Goal: Contribute content: Add original content to the website for others to see

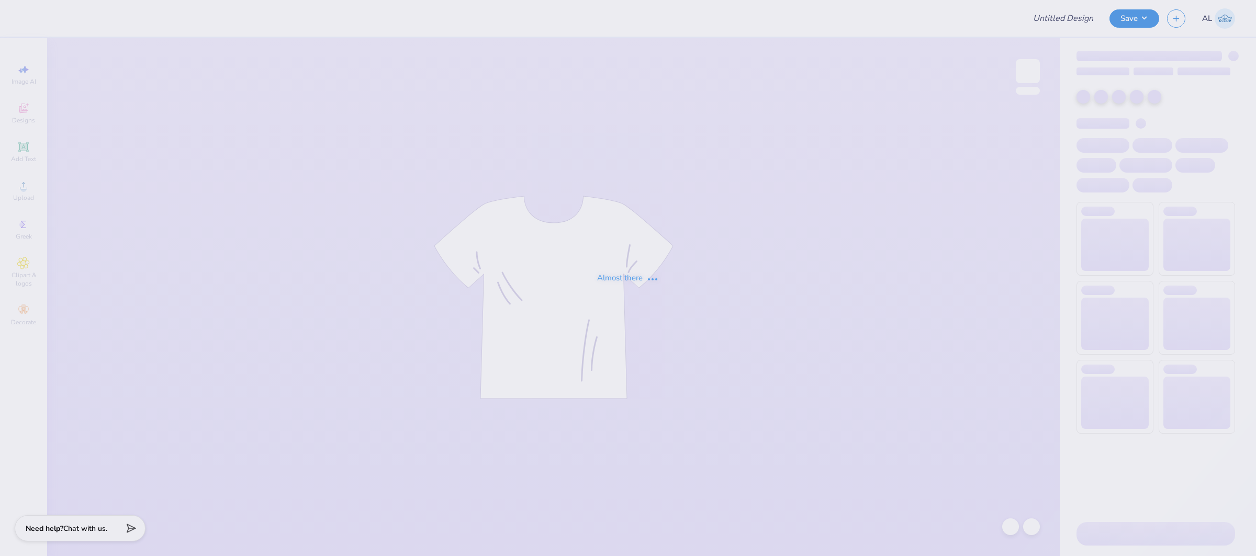
type input "Merch"
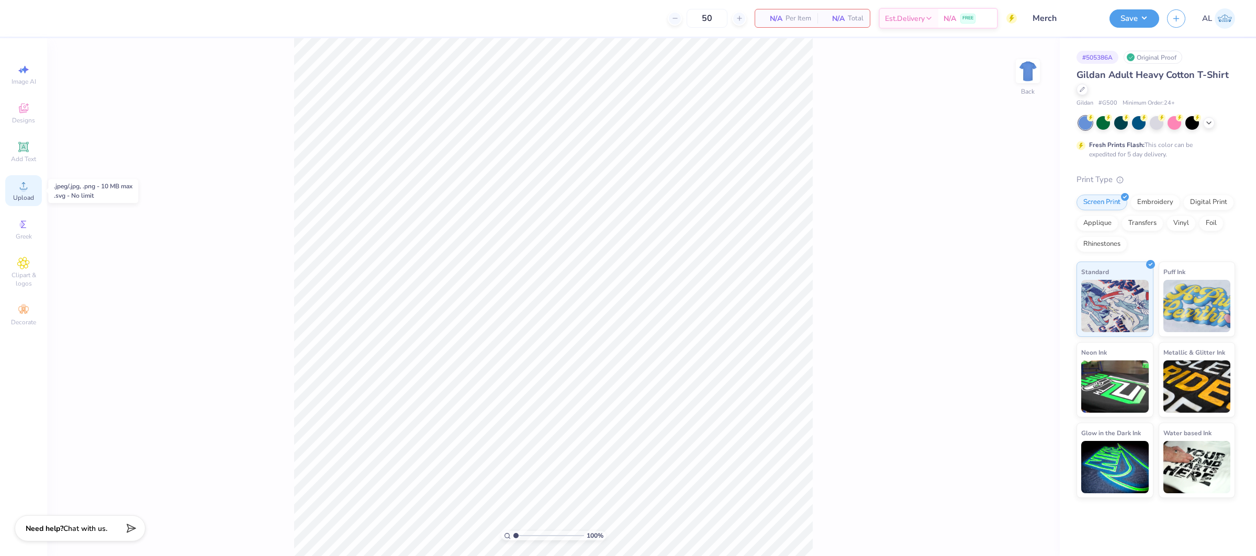
click at [12, 195] on div "Upload" at bounding box center [23, 190] width 37 height 31
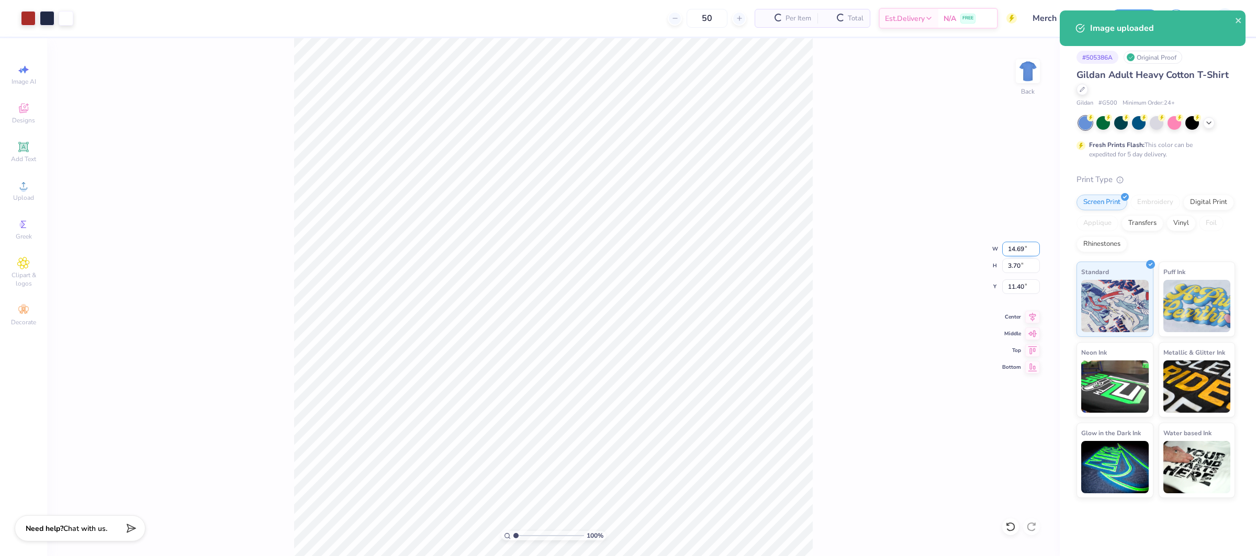
click at [1006, 242] on input "14.69" at bounding box center [1021, 249] width 38 height 15
type input "4.00"
type input "1.01"
type input "12.75"
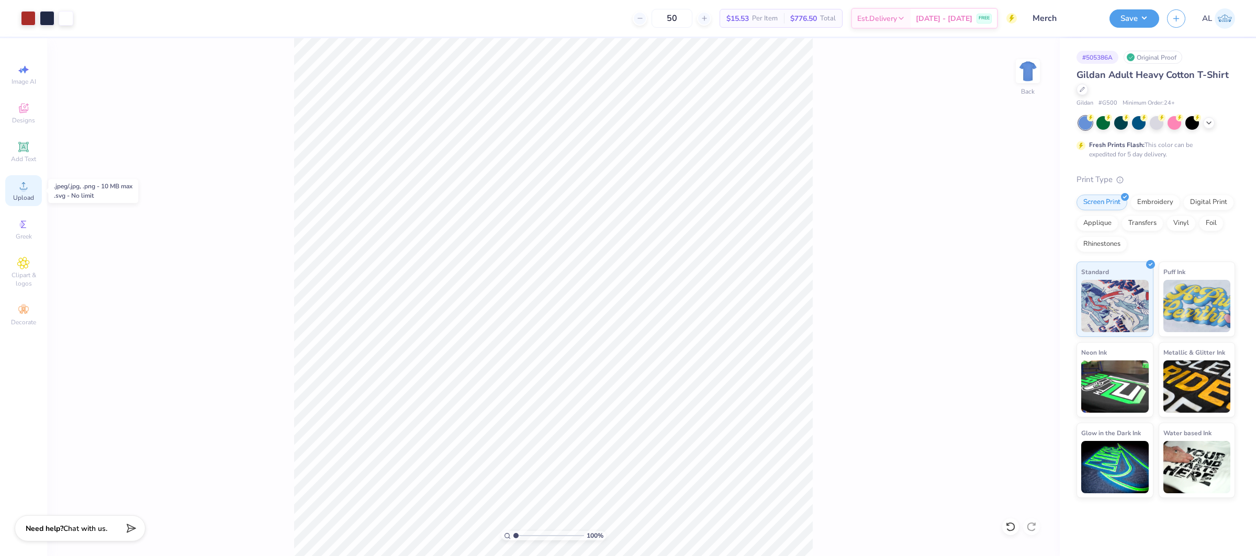
click at [26, 185] on icon at bounding box center [23, 186] width 13 height 13
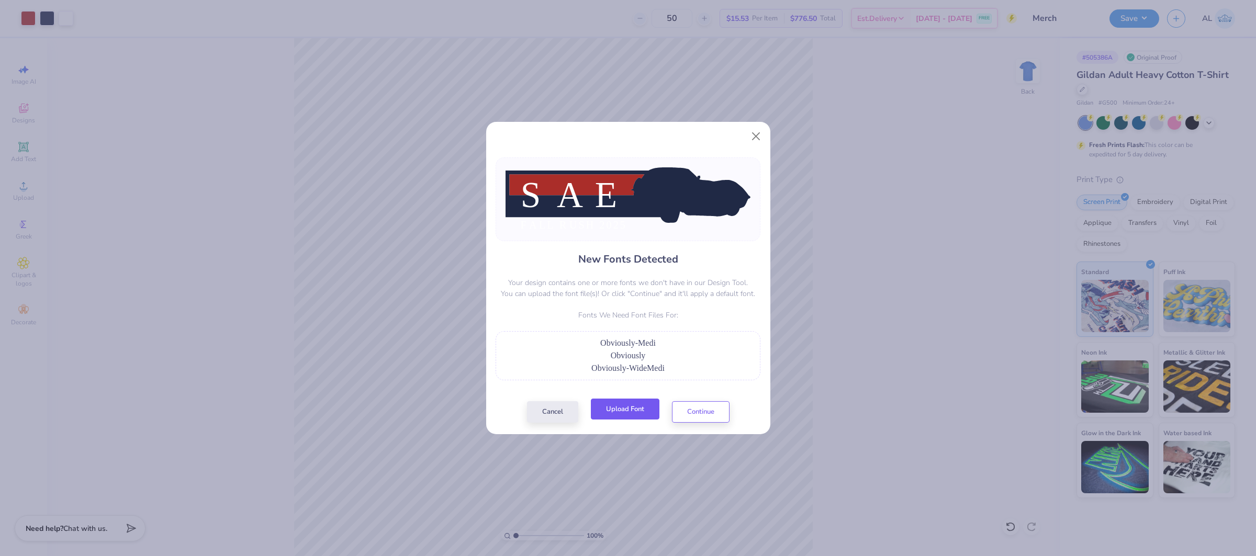
click at [633, 415] on button "Upload Font" at bounding box center [625, 409] width 69 height 21
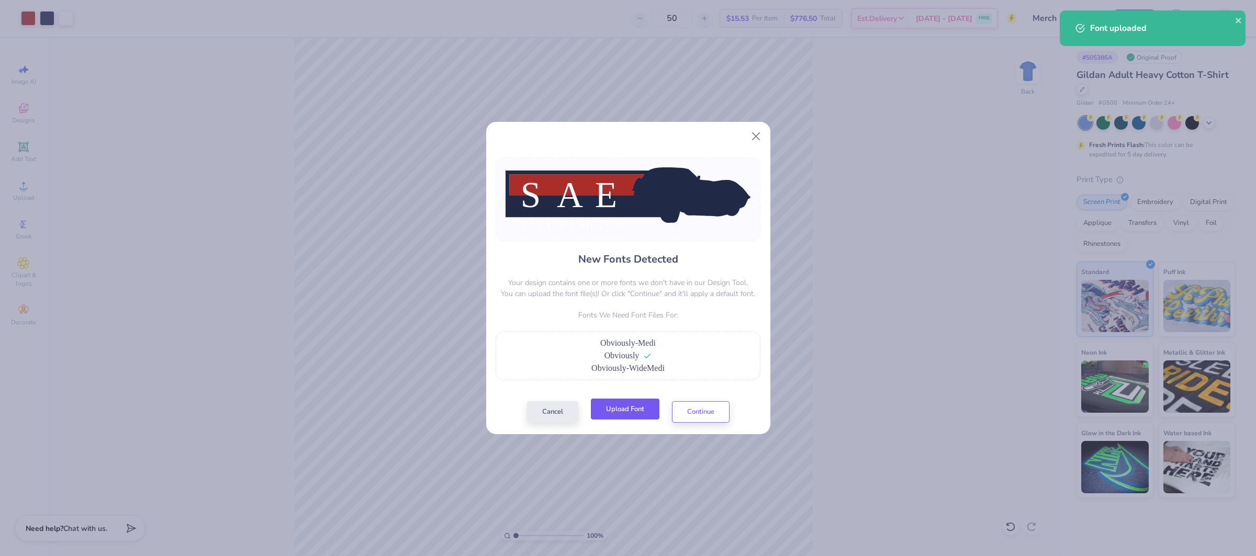
click at [642, 419] on button "Upload Font" at bounding box center [625, 409] width 69 height 21
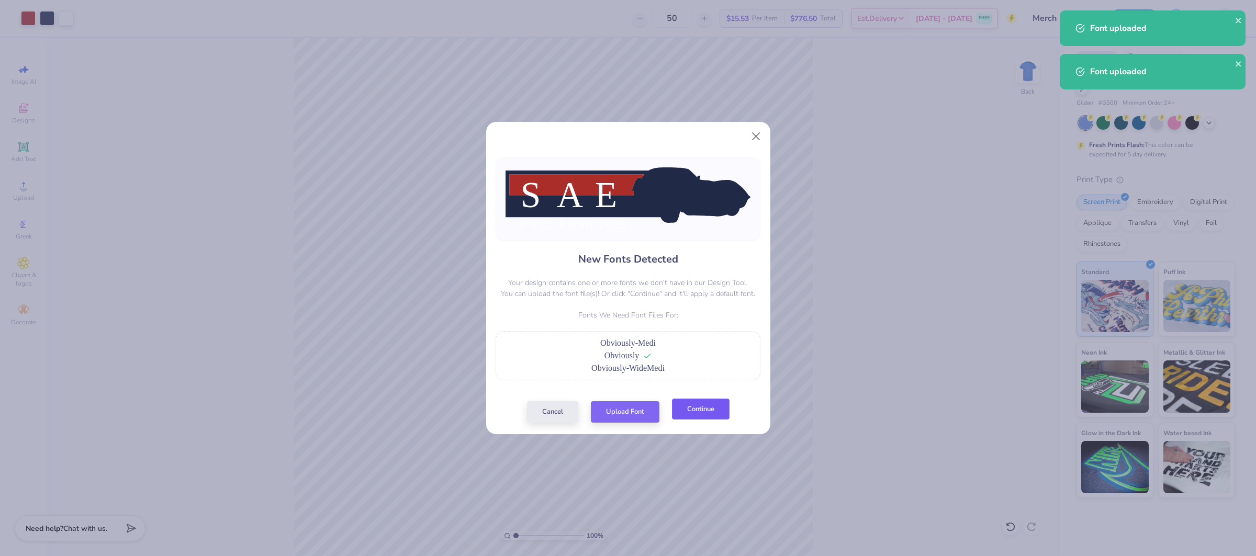
click at [700, 411] on button "Continue" at bounding box center [701, 409] width 58 height 21
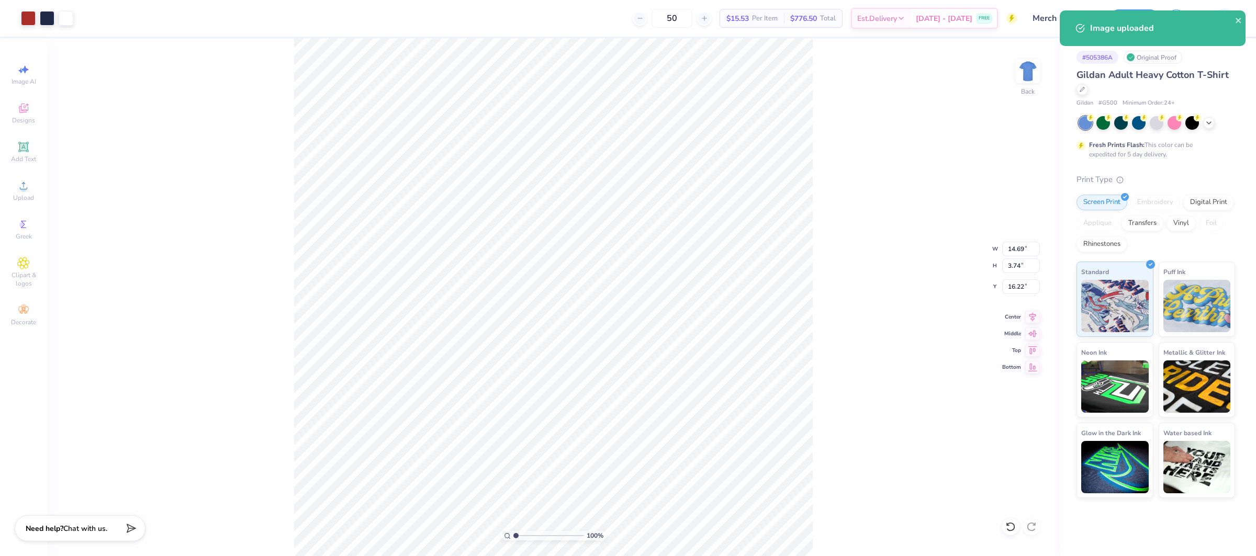
type input "11.38"
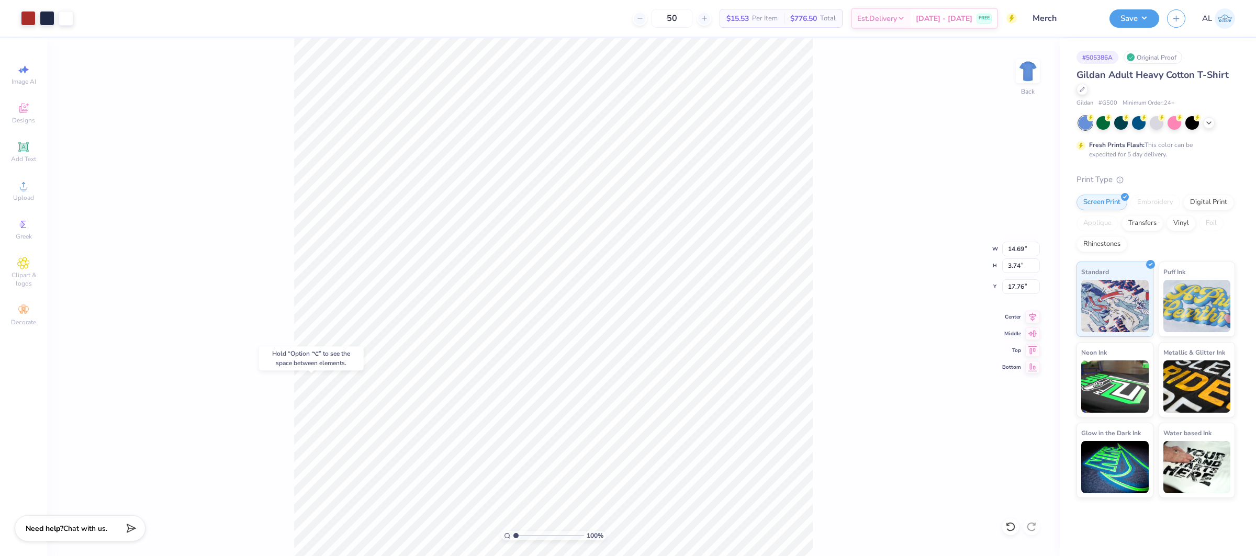
type input "17.76"
type input "4.00"
type input "1.01"
type input "12.75"
click at [1007, 243] on input "4.00" at bounding box center [1021, 249] width 38 height 15
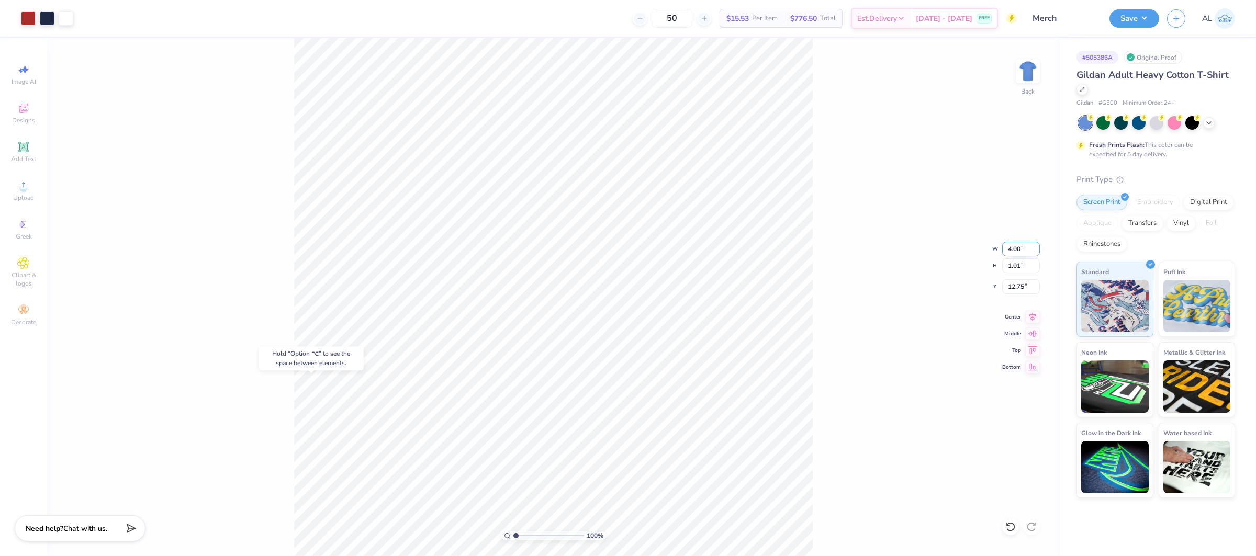
click at [1007, 243] on input "4.00" at bounding box center [1021, 249] width 38 height 15
type input "10.00"
type input "2.52"
type input "11.99"
click at [1015, 250] on input "14.69" at bounding box center [1021, 249] width 38 height 15
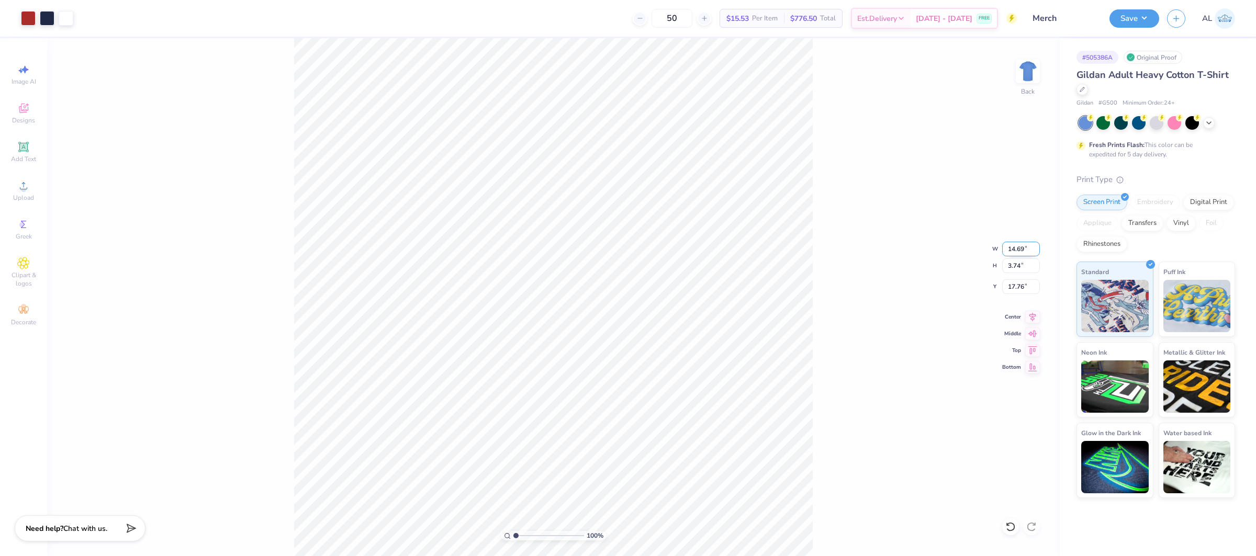
click at [1015, 250] on input "14.69" at bounding box center [1021, 249] width 38 height 15
type input "10.00"
type input "2.55"
type input "18.35"
type input "2.15"
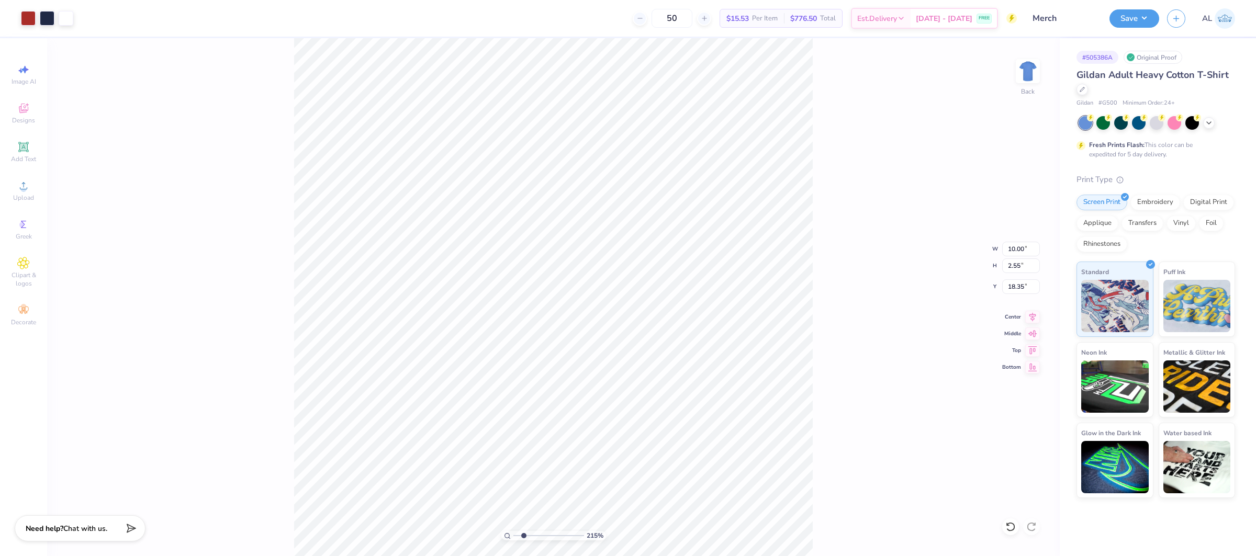
click at [523, 536] on input "range" at bounding box center [549, 535] width 71 height 9
type input "15.95"
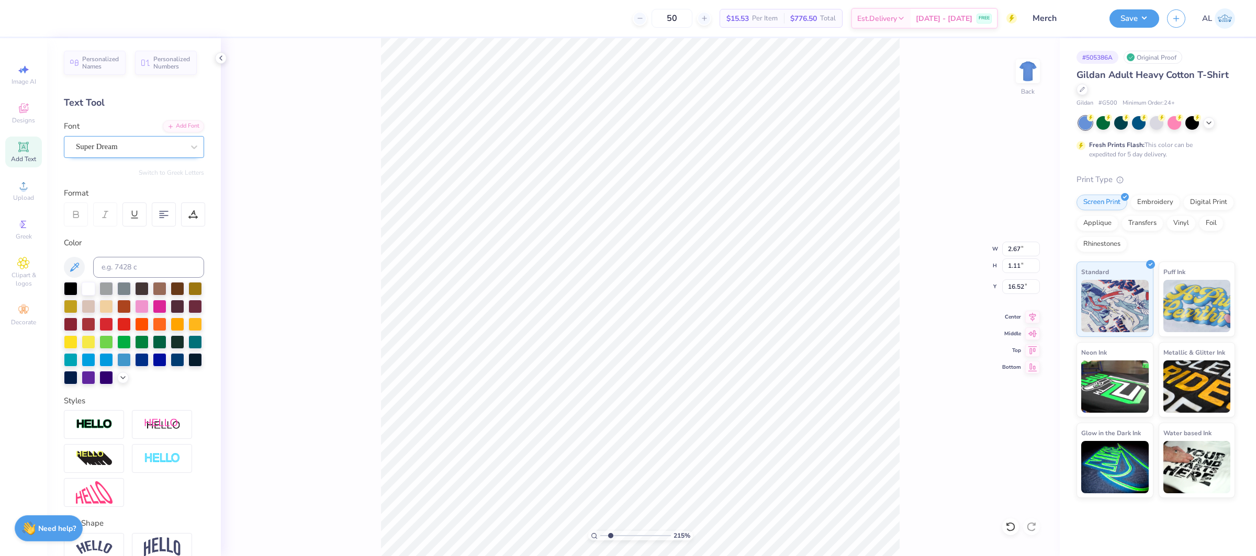
click at [122, 137] on div "Super Dream" at bounding box center [134, 147] width 140 height 22
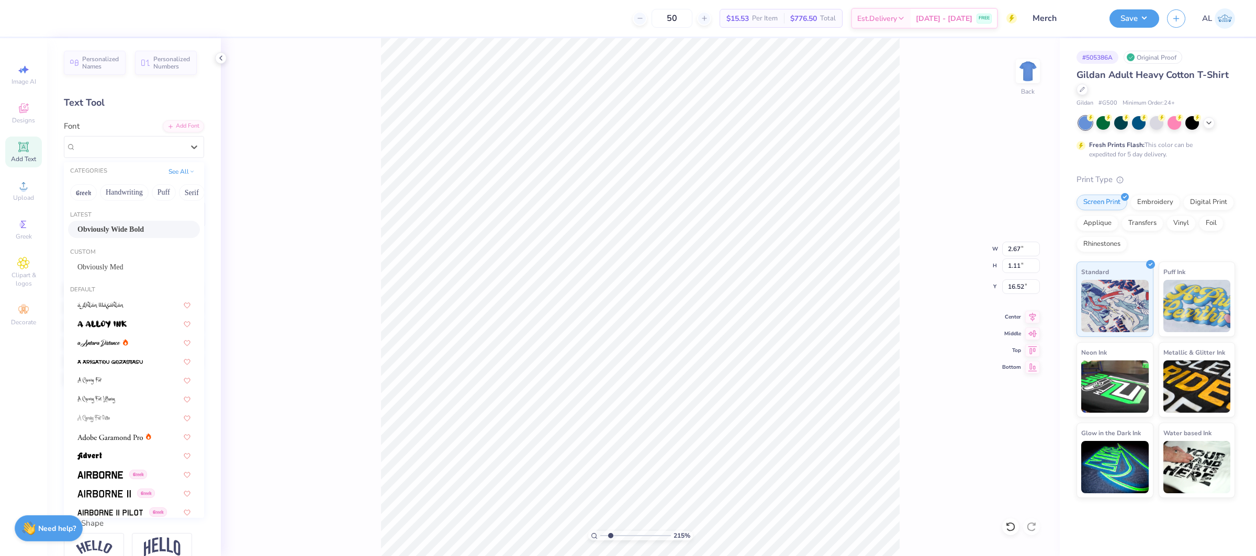
click at [129, 235] on span "Obviously Wide Bold" at bounding box center [110, 229] width 66 height 11
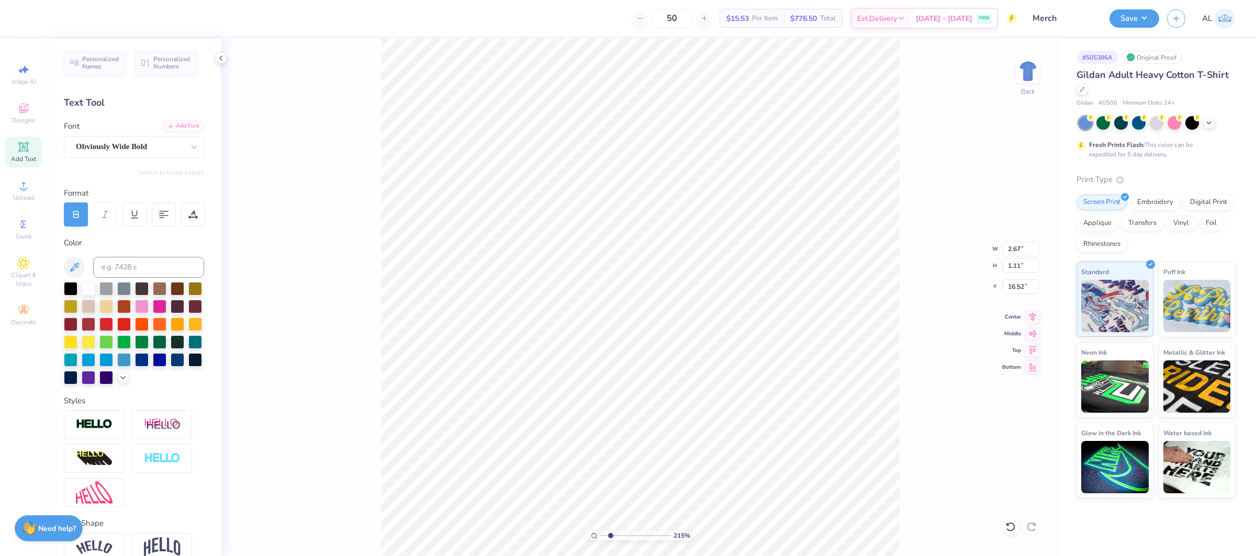
type input "4.29"
type input "1.16"
type input "16.59"
click at [196, 127] on div "Add Font" at bounding box center [183, 125] width 41 height 12
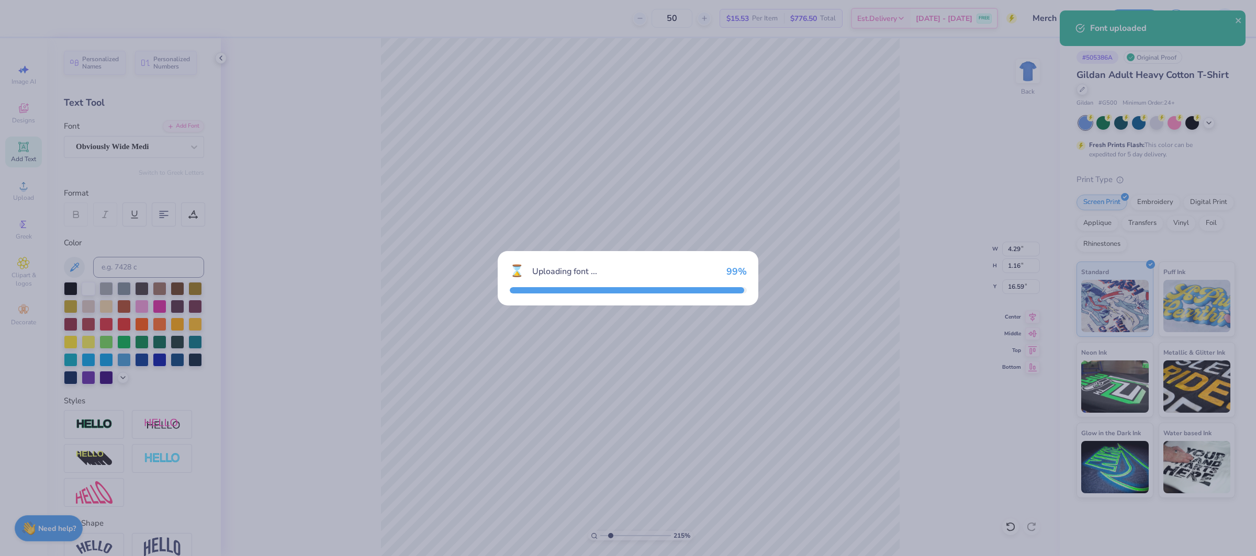
type input "4.14"
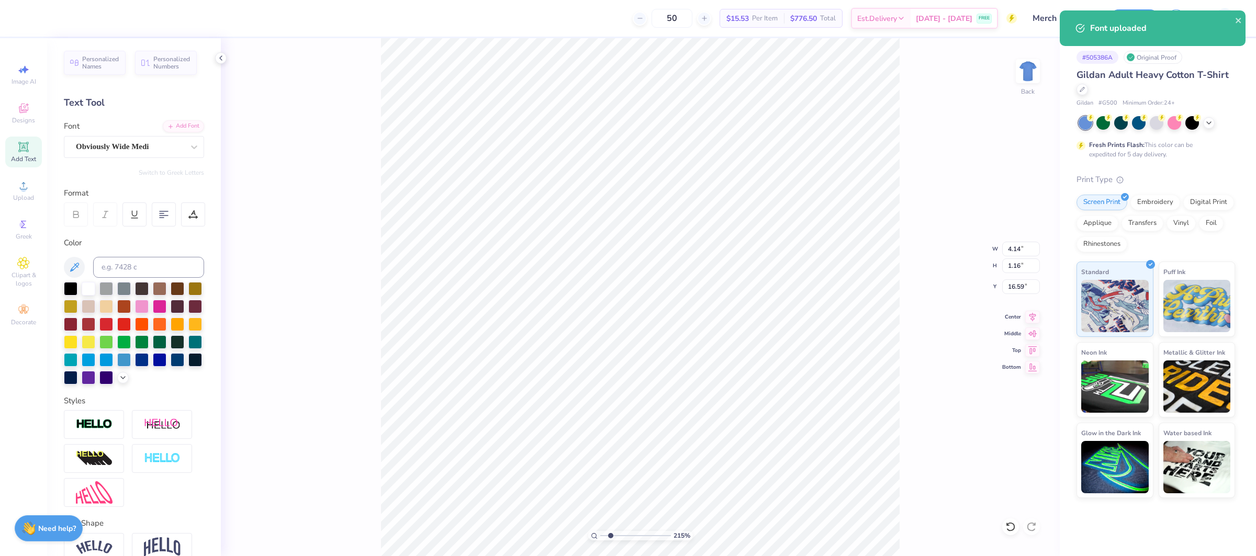
type input "12.48"
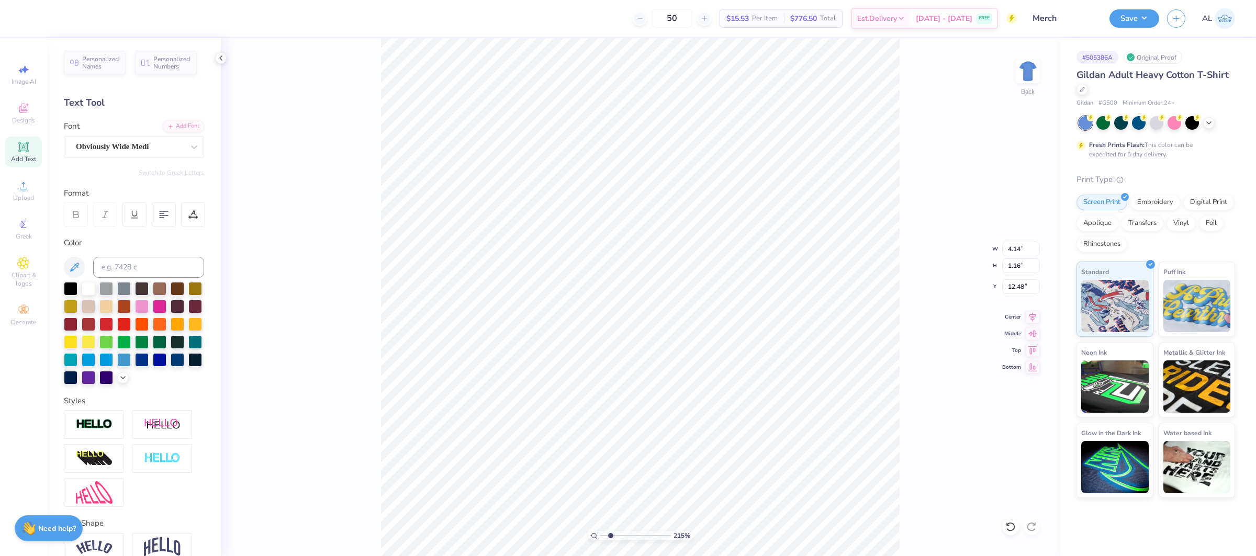
drag, startPoint x: 201, startPoint y: 188, endPoint x: 196, endPoint y: 197, distance: 10.1
click at [201, 188] on div "Format" at bounding box center [134, 193] width 141 height 12
click at [193, 205] on div at bounding box center [193, 215] width 24 height 24
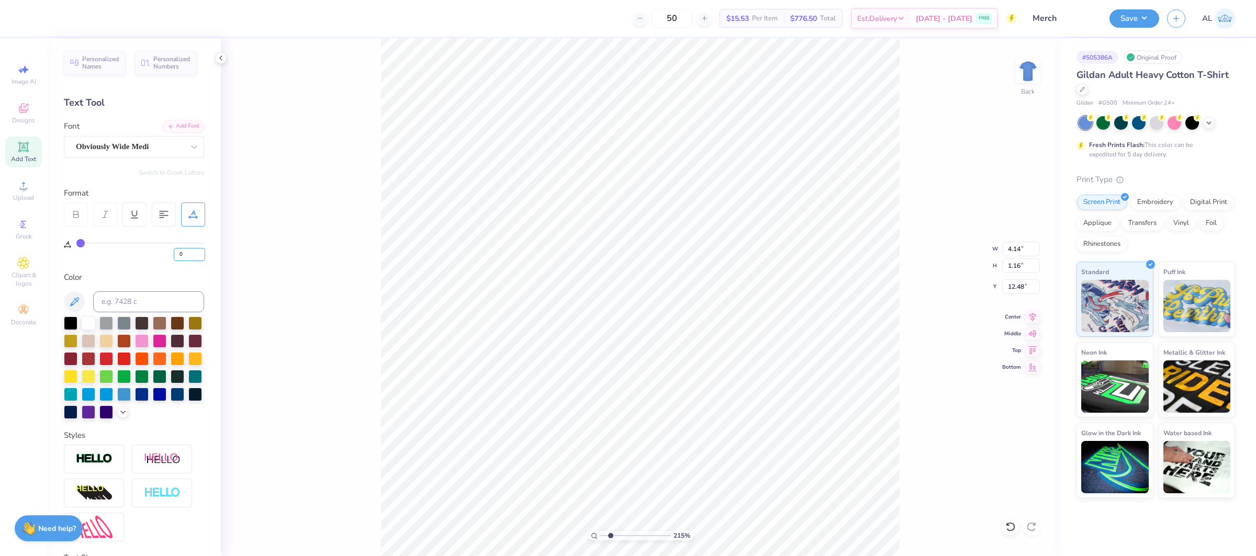
click at [185, 251] on input "0" at bounding box center [189, 254] width 31 height 13
type input "3"
type input "4.23"
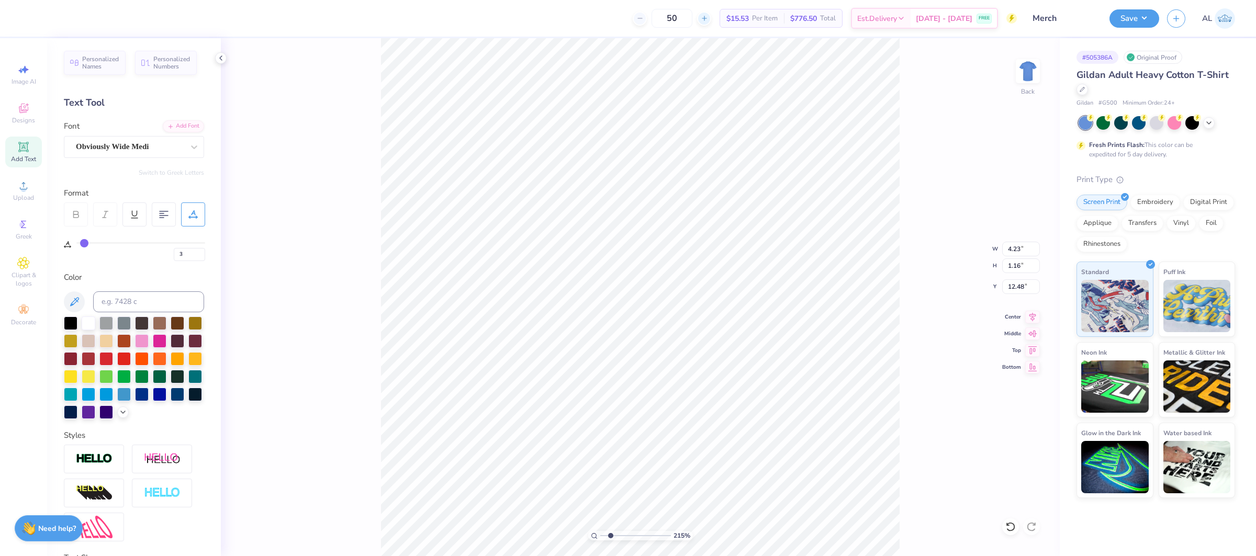
type input "12.49"
drag, startPoint x: 613, startPoint y: 537, endPoint x: 671, endPoint y: 534, distance: 57.6
click at [669, 540] on div "989 %" at bounding box center [640, 535] width 105 height 9
drag, startPoint x: 633, startPoint y: 538, endPoint x: 601, endPoint y: 541, distance: 32.1
click at [601, 541] on input "range" at bounding box center [635, 535] width 71 height 9
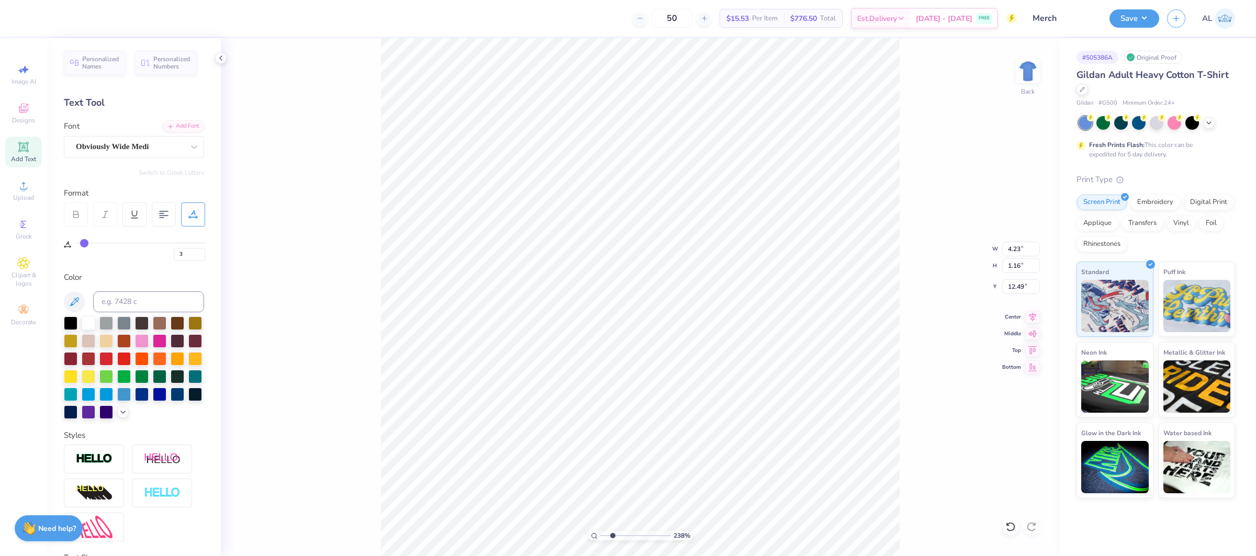
drag, startPoint x: 606, startPoint y: 540, endPoint x: 612, endPoint y: 540, distance: 6.3
type input "2.38"
click at [612, 540] on input "range" at bounding box center [635, 535] width 71 height 9
type input "3.29"
type input "0.36"
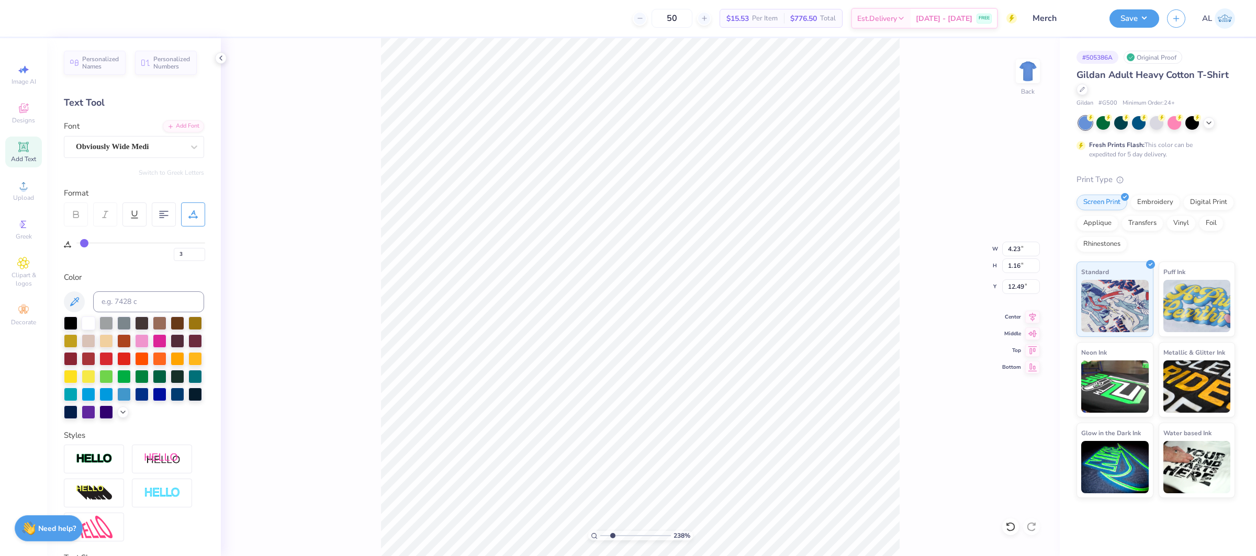
type input "18.14"
type input "0"
click at [182, 252] on input "0" at bounding box center [189, 254] width 31 height 13
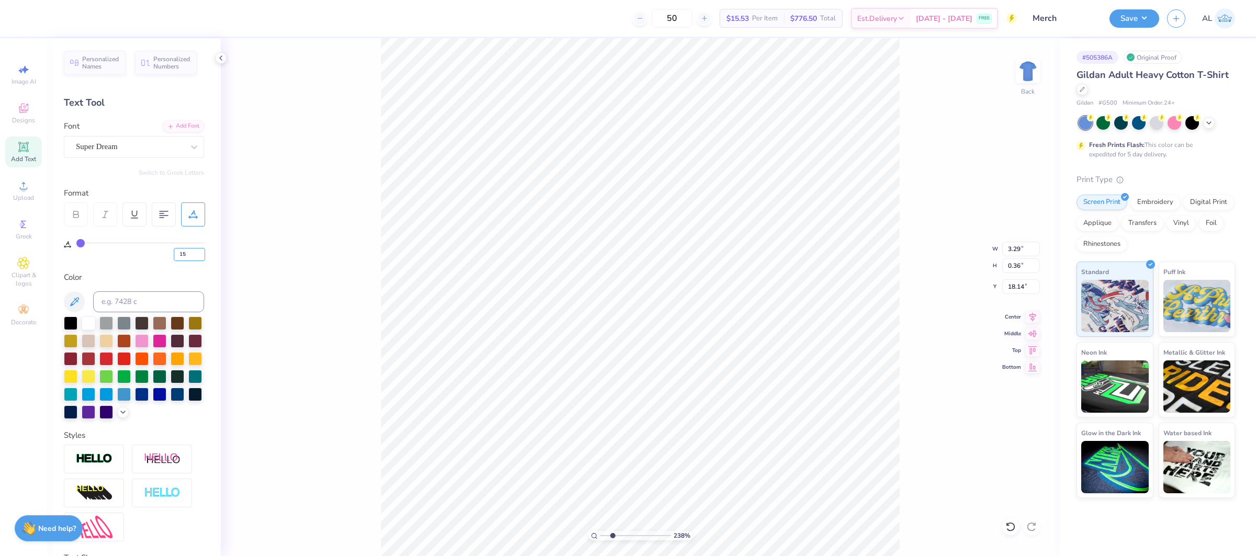
type input "15"
type input "4.10"
type input "0.31"
type input "18.19"
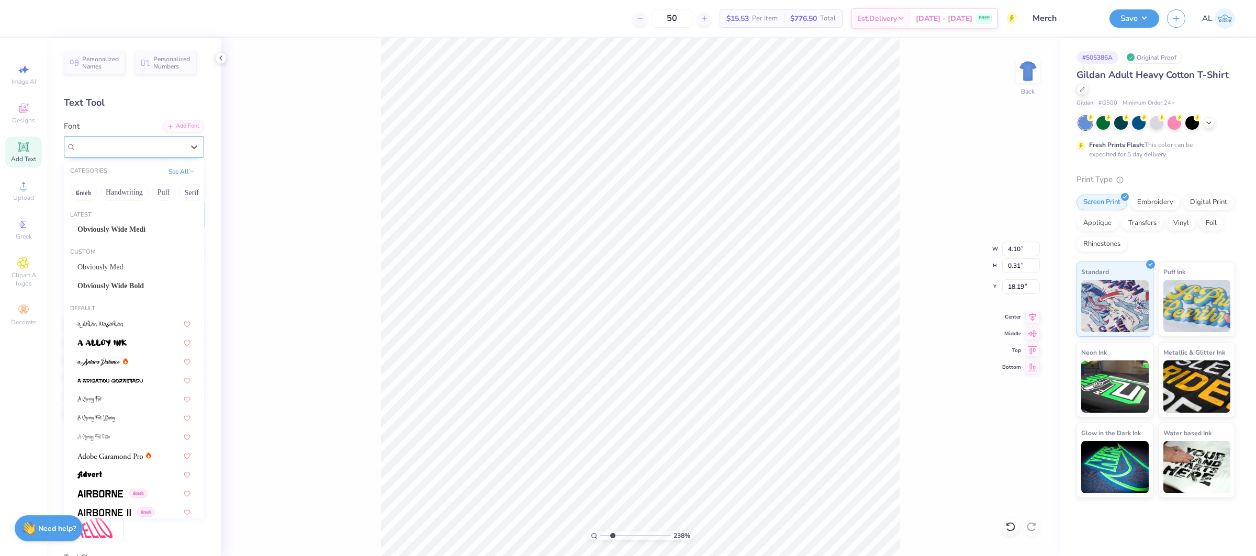
click at [115, 142] on div "Super Dream" at bounding box center [130, 147] width 110 height 16
click at [124, 271] on span "Obviously Med" at bounding box center [100, 267] width 46 height 11
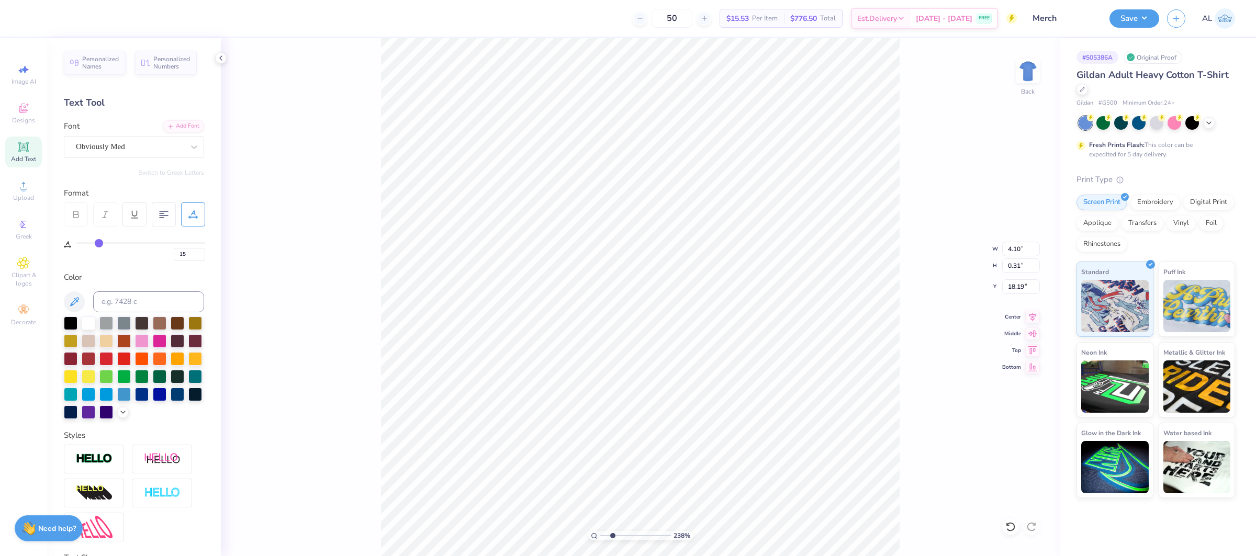
type input "4.84"
type input "0.34"
type input "14.17"
click at [649, 540] on input "range" at bounding box center [635, 535] width 71 height 9
drag, startPoint x: 639, startPoint y: 534, endPoint x: 607, endPoint y: 539, distance: 32.3
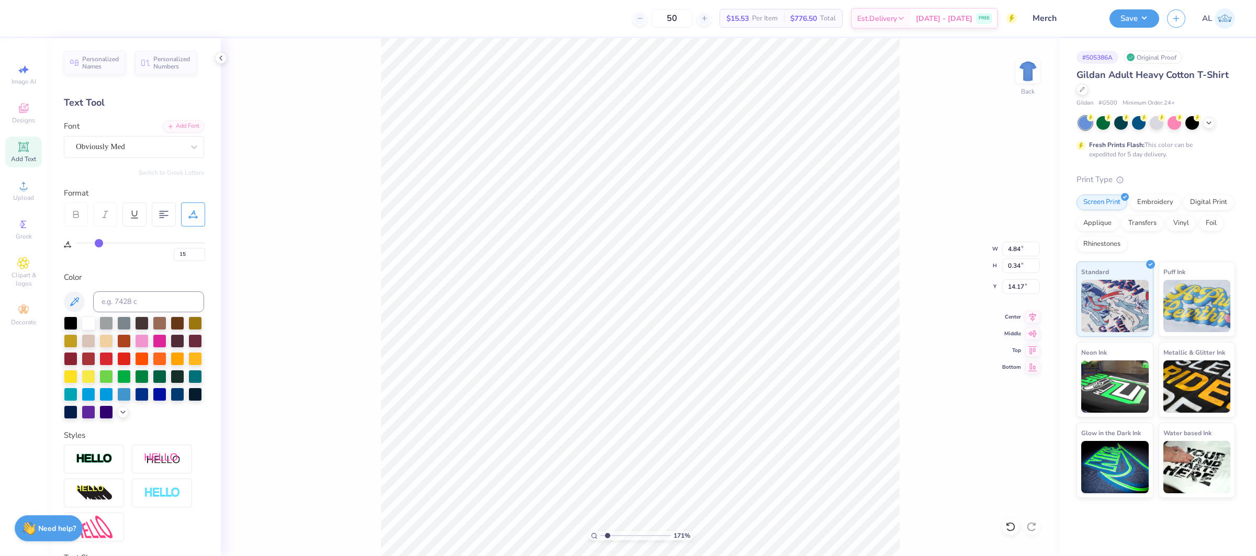
type input "1.71"
click at [607, 539] on input "range" at bounding box center [635, 535] width 71 height 9
type input "10.00"
type input "2.27"
type input "11.93"
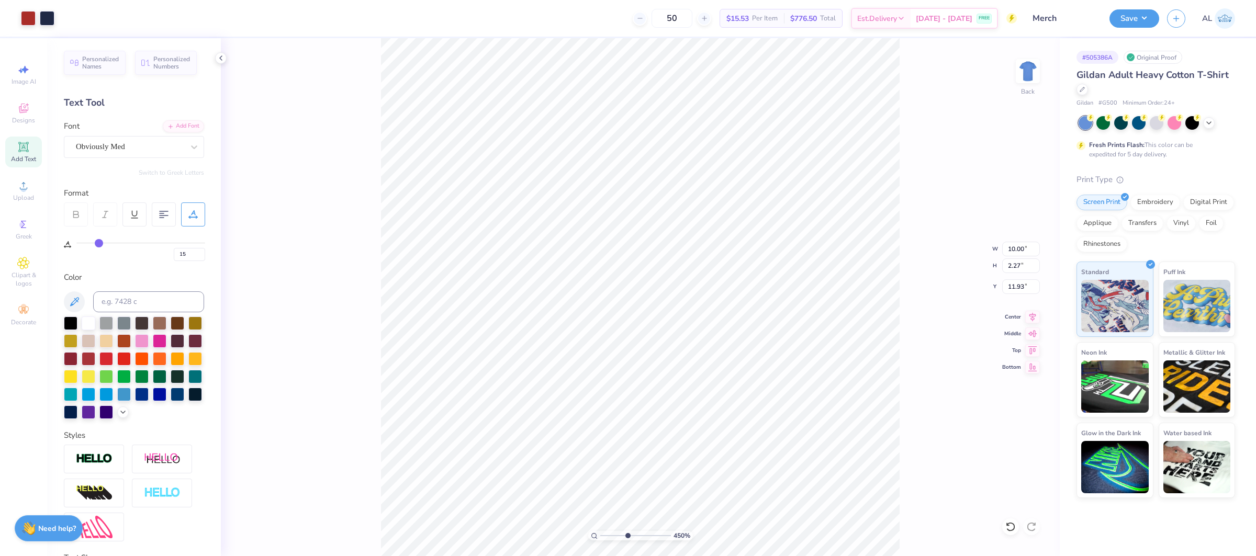
drag, startPoint x: 638, startPoint y: 533, endPoint x: 627, endPoint y: 535, distance: 11.2
type input "4.5"
click at [627, 535] on input "range" at bounding box center [635, 535] width 71 height 9
type input "11.99"
drag, startPoint x: 643, startPoint y: 537, endPoint x: 594, endPoint y: 532, distance: 50.0
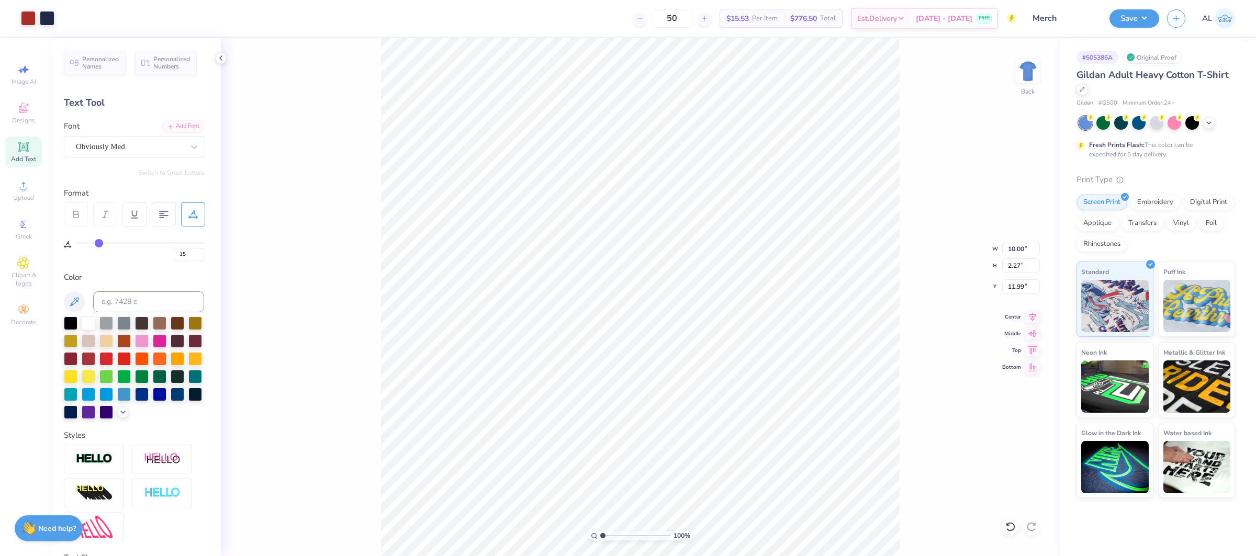
click at [591, 536] on div "100 %" at bounding box center [640, 535] width 105 height 9
click at [649, 537] on input "range" at bounding box center [635, 535] width 71 height 9
drag, startPoint x: 642, startPoint y: 534, endPoint x: 590, endPoint y: 521, distance: 53.3
type input "1"
click at [600, 531] on input "range" at bounding box center [635, 535] width 71 height 9
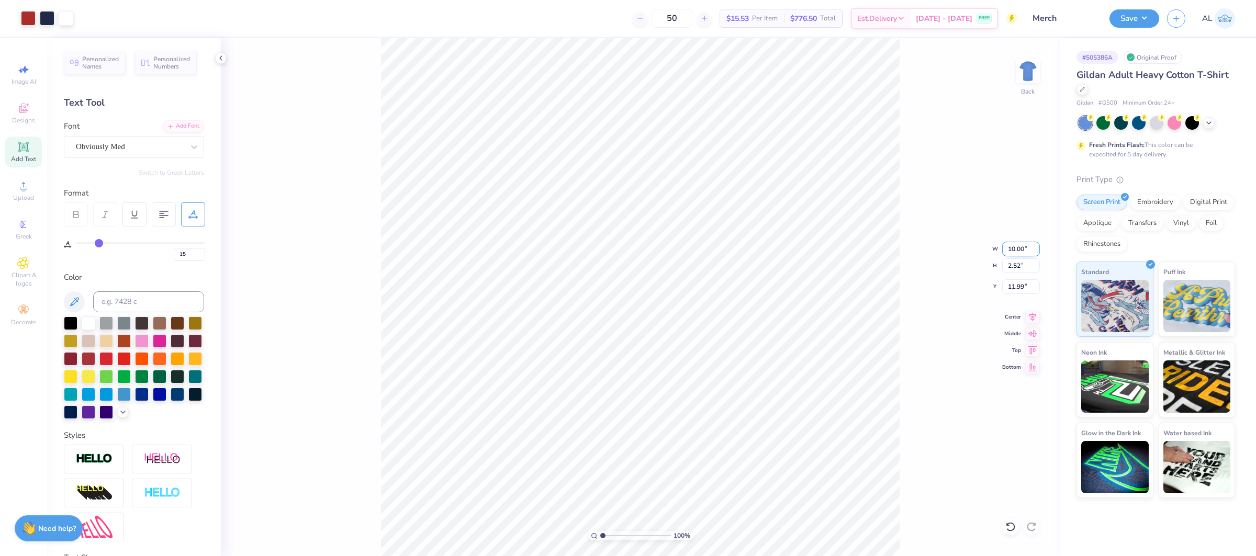
click at [1019, 251] on input "10.00" at bounding box center [1021, 249] width 38 height 15
type input "4.00"
type input "1.01"
type input "3.00"
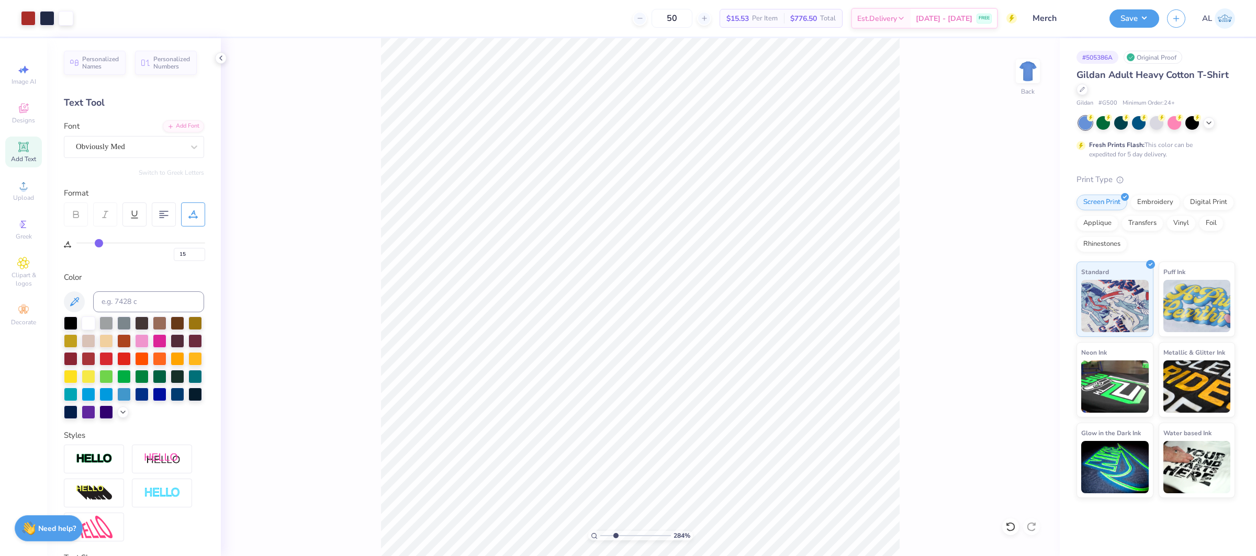
click at [616, 533] on input "range" at bounding box center [635, 535] width 71 height 9
drag, startPoint x: 628, startPoint y: 539, endPoint x: 647, endPoint y: 533, distance: 19.7
type input "6.37"
click at [640, 537] on input "range" at bounding box center [635, 535] width 71 height 9
type input "2.29"
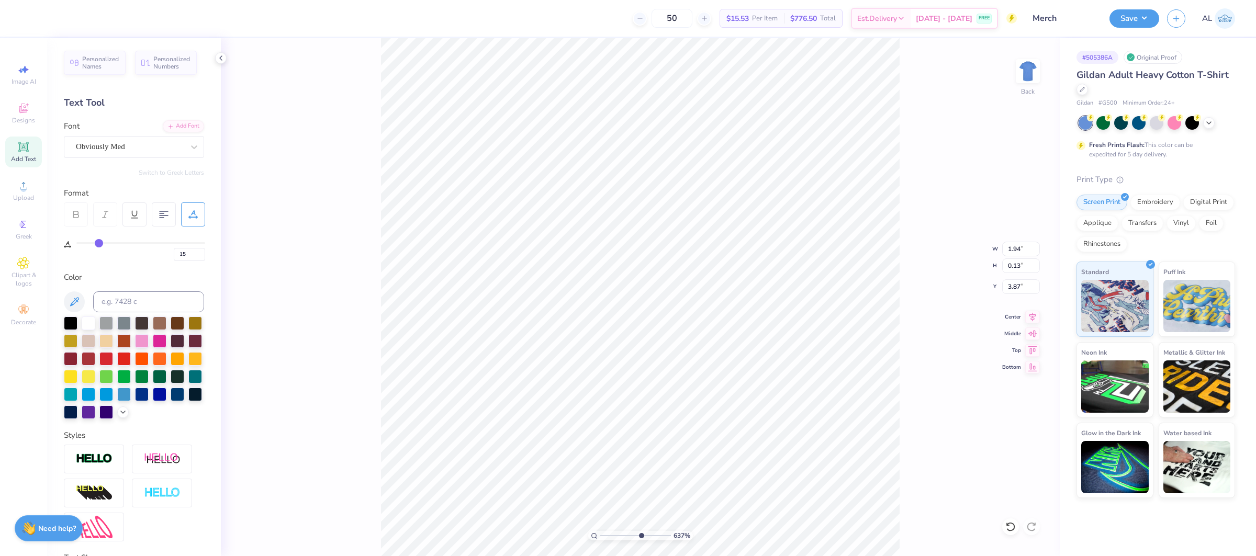
type input "0.16"
type input "3.86"
type input "2.35"
drag, startPoint x: 639, startPoint y: 537, endPoint x: 583, endPoint y: 536, distance: 56.0
type input "1"
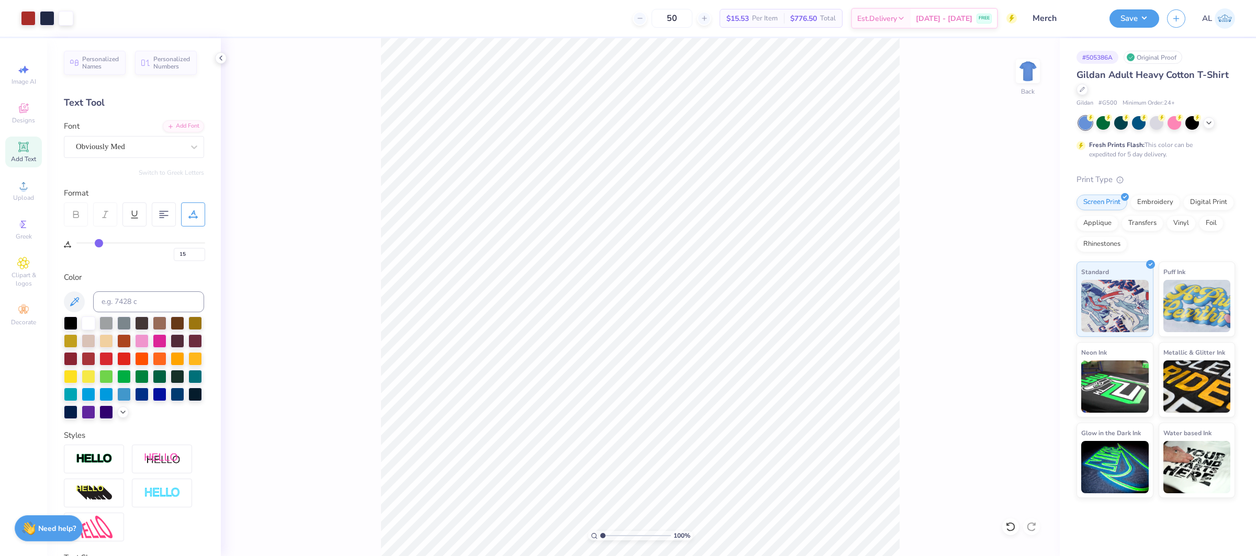
click at [600, 536] on input "range" at bounding box center [635, 535] width 71 height 9
click at [1024, 79] on img at bounding box center [1028, 71] width 42 height 42
click at [24, 196] on span "Upload" at bounding box center [23, 198] width 21 height 8
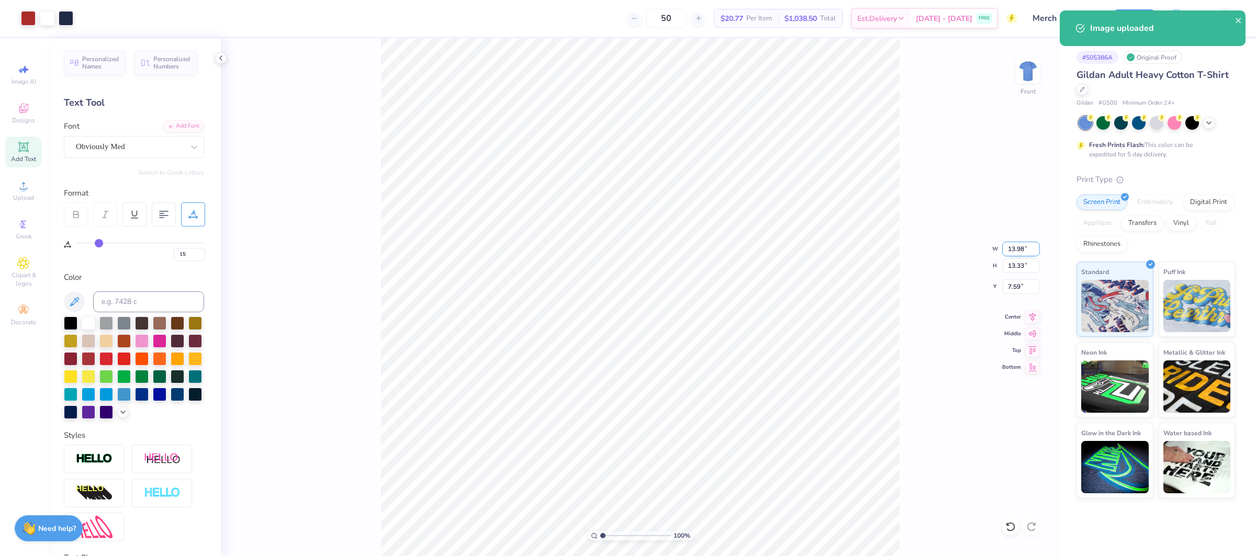
click at [1019, 249] on input "13.98" at bounding box center [1021, 249] width 38 height 15
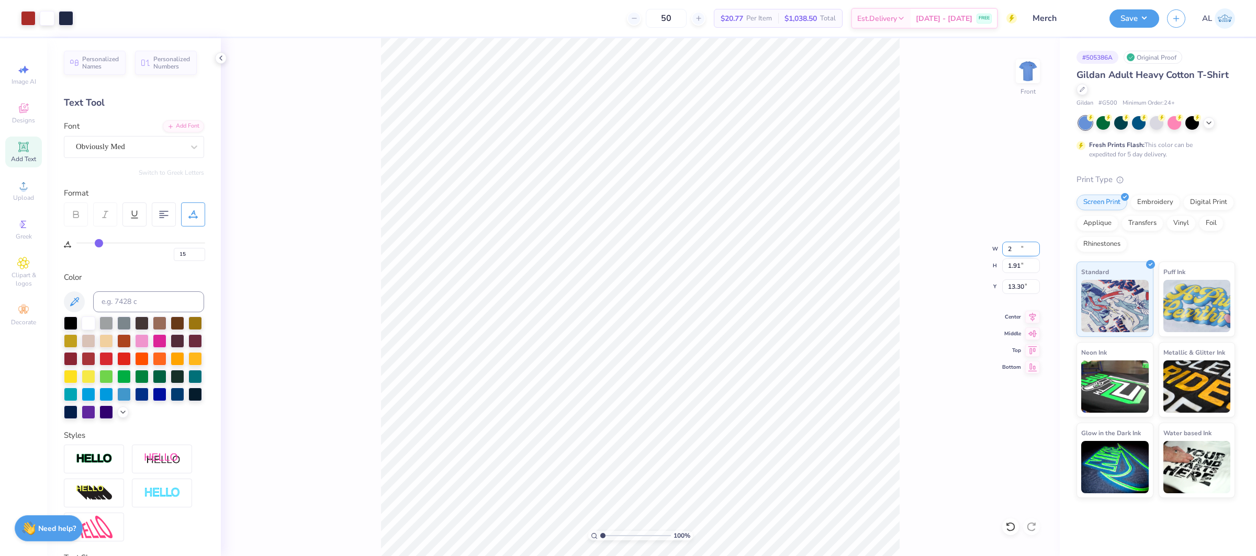
type input "2.00"
type input "1.91"
type input "13.30"
click at [1015, 265] on input "1.91" at bounding box center [1021, 266] width 38 height 15
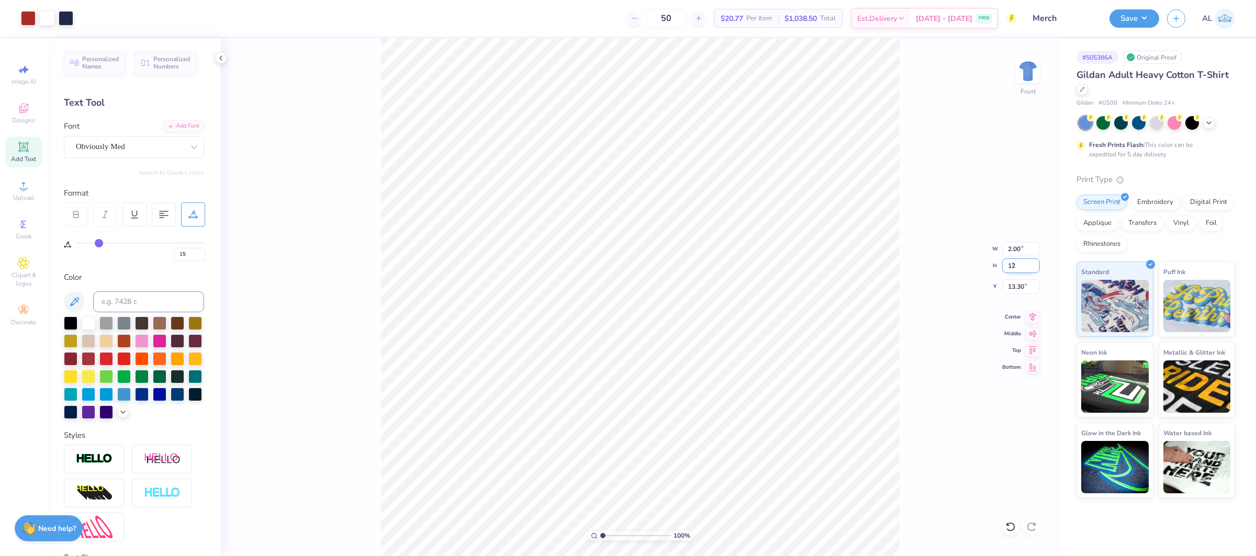
type input "12"
type input "12.59"
type input "12.00"
type input "8.25"
click at [1012, 250] on input "12.59" at bounding box center [1021, 249] width 38 height 15
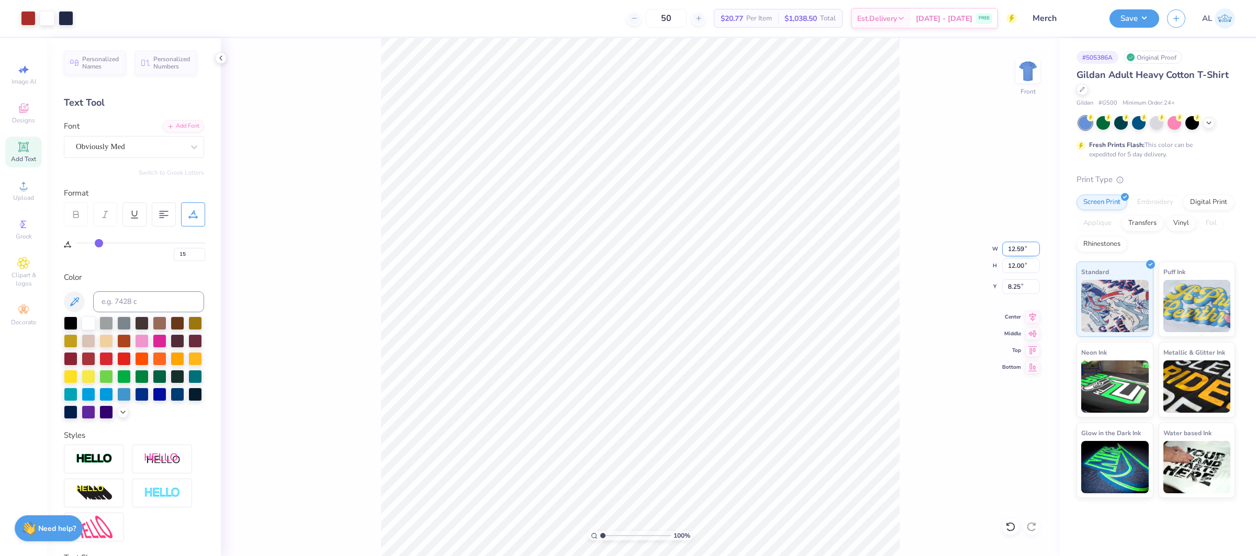
click at [1012, 250] on input "12.59" at bounding box center [1021, 249] width 38 height 15
type input "12.00"
type input "11.44"
type input "8.53"
click at [1015, 246] on input "12.00" at bounding box center [1021, 249] width 38 height 15
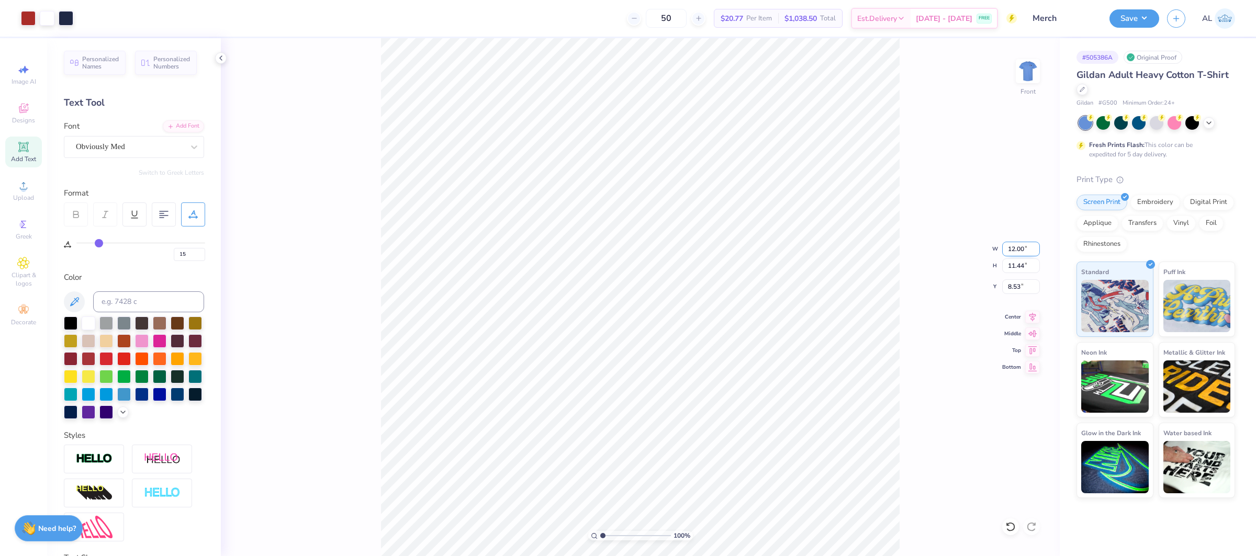
click at [1015, 246] on input "12.00" at bounding box center [1021, 249] width 38 height 15
type input "11.00"
type input "10.48"
click at [1006, 287] on input "9.01" at bounding box center [1021, 287] width 38 height 15
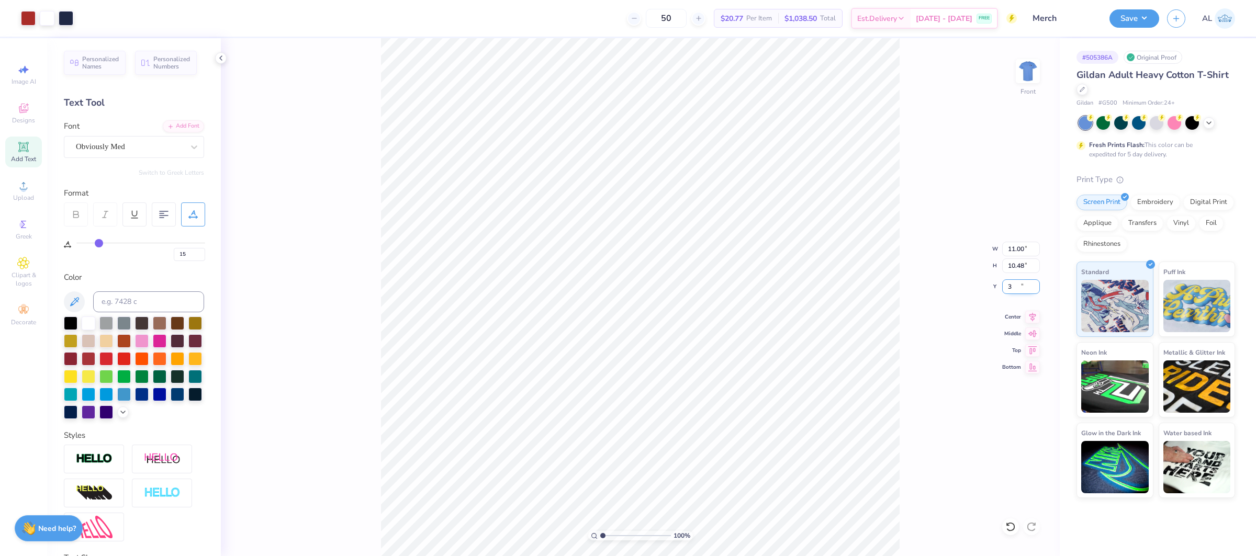
type input "3.00"
click at [348, 6] on div "Art colors 50 $20.77 Per Item $1,038.50 Total Est. Delivery [DATE] - [DATE] FRE…" at bounding box center [628, 278] width 1256 height 556
click at [1033, 317] on icon at bounding box center [1033, 315] width 7 height 9
click at [421, 0] on html "Art colors 50 $20.77 Per Item $1,038.50 Total Est. Delivery [DATE] - [DATE] FRE…" at bounding box center [628, 278] width 1256 height 556
click at [1025, 317] on icon at bounding box center [1032, 315] width 15 height 13
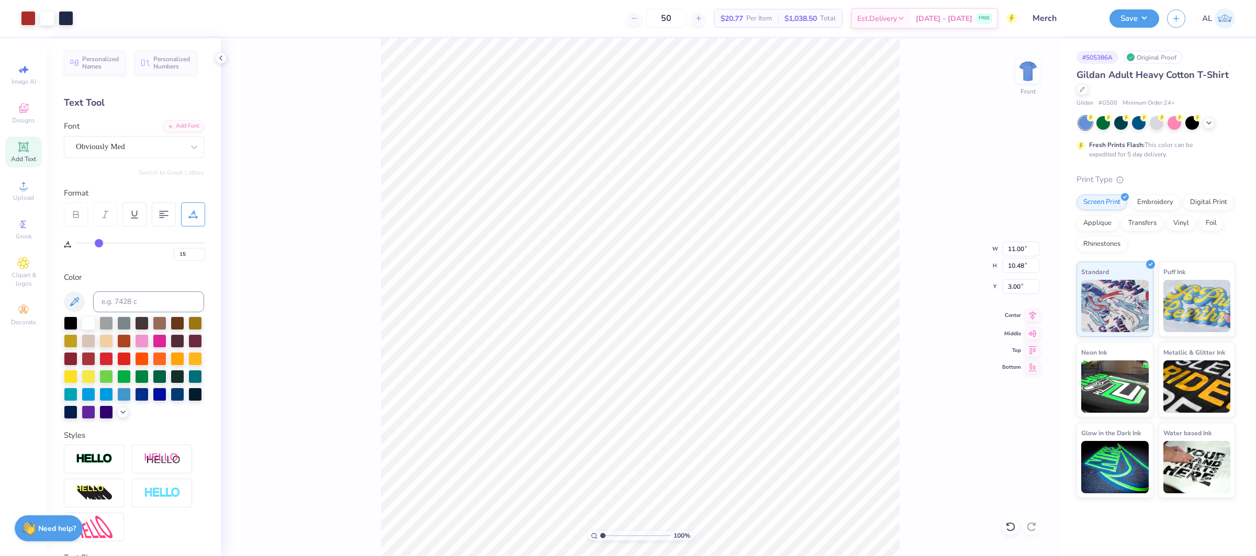
click at [1025, 315] on icon at bounding box center [1032, 315] width 15 height 13
click at [31, 227] on div "Greek" at bounding box center [23, 229] width 37 height 31
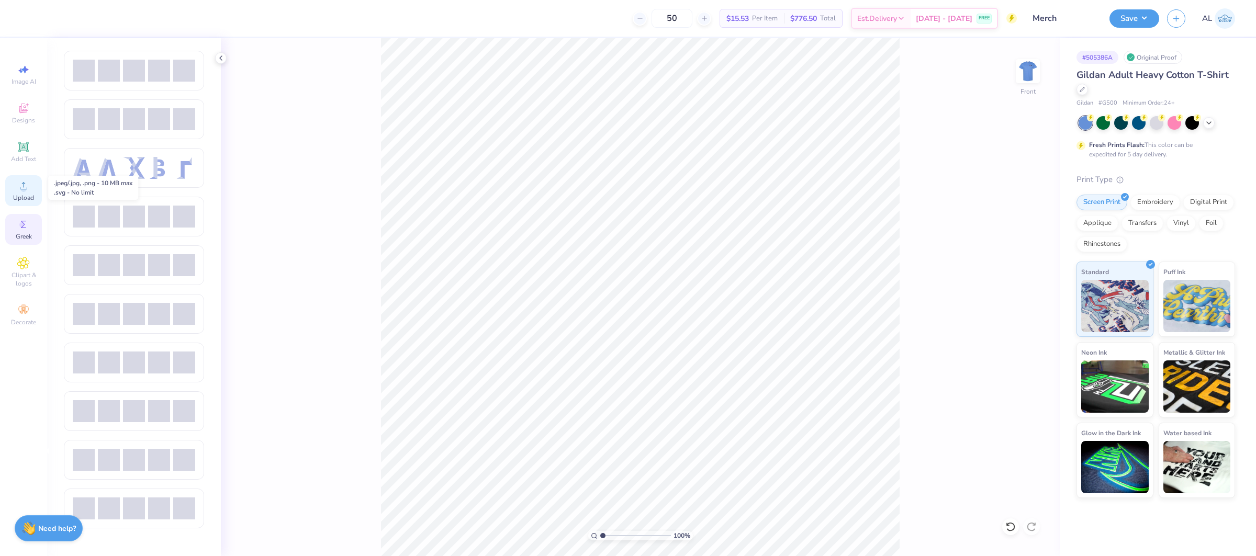
click at [35, 190] on div "Upload" at bounding box center [23, 190] width 37 height 31
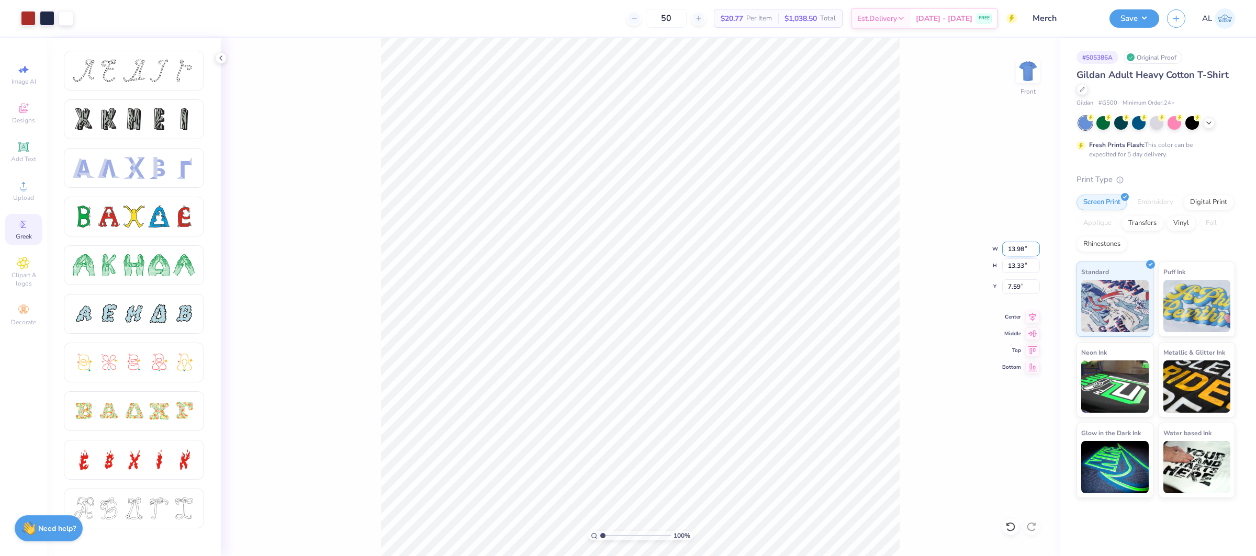
click at [1016, 250] on input "13.98" at bounding box center [1021, 249] width 38 height 15
click at [1012, 247] on input "12" at bounding box center [1021, 249] width 38 height 15
type input "12.00"
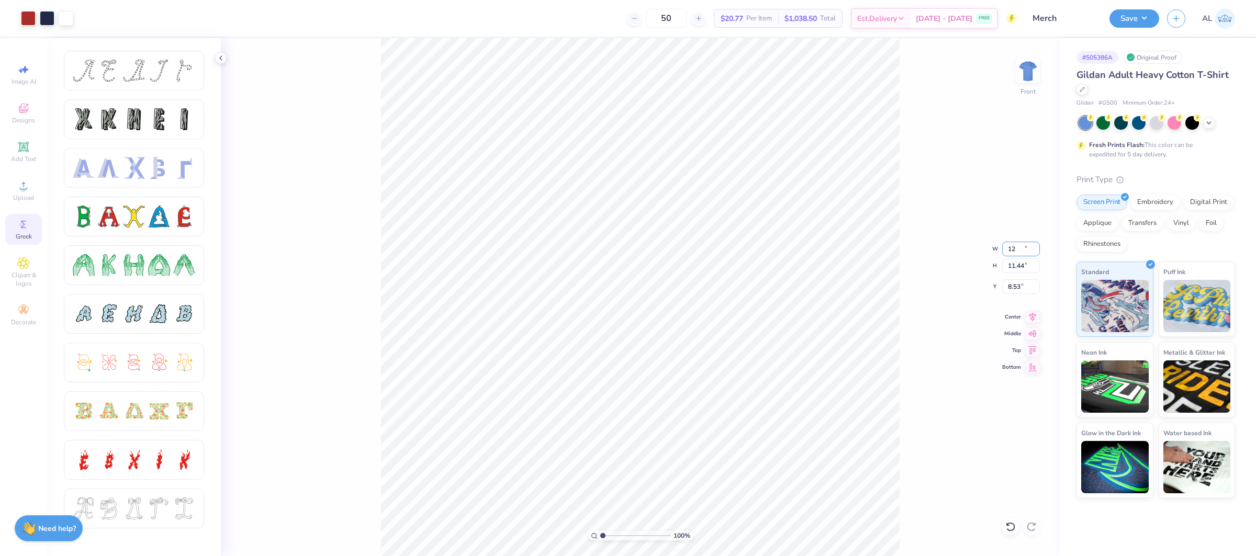
type input "11.44"
type input "8.53"
click at [1015, 250] on input "12.00" at bounding box center [1021, 249] width 38 height 15
type input "11.05"
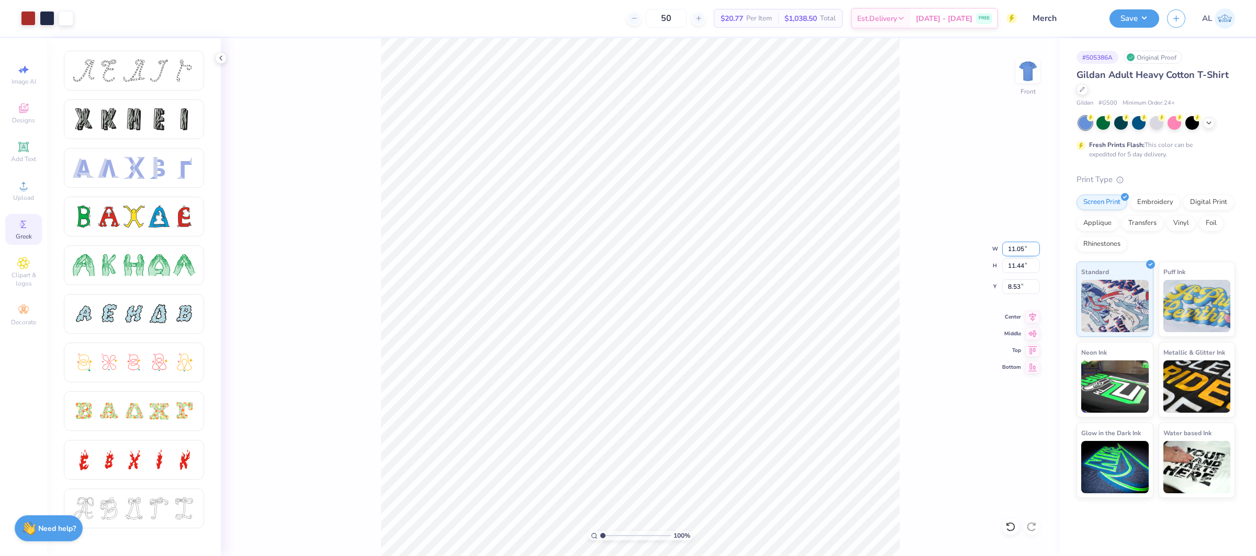
type input "10.53"
type input "8.98"
click at [1023, 249] on input "11.05" at bounding box center [1021, 249] width 38 height 15
click at [1023, 247] on input "11.05" at bounding box center [1021, 249] width 38 height 15
click at [1019, 249] on input "11.05" at bounding box center [1021, 249] width 38 height 15
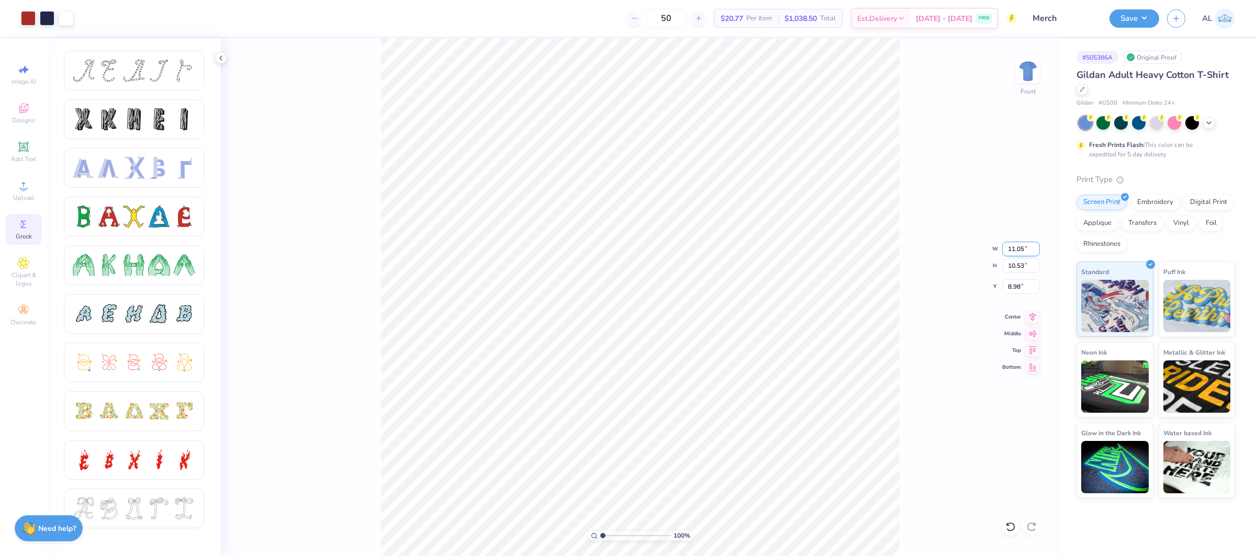
click at [1021, 248] on input "11.05" at bounding box center [1021, 249] width 38 height 15
click at [1021, 250] on input "11.5" at bounding box center [1021, 249] width 38 height 15
click at [1017, 284] on input "8.98" at bounding box center [1021, 287] width 38 height 15
type input "11.50"
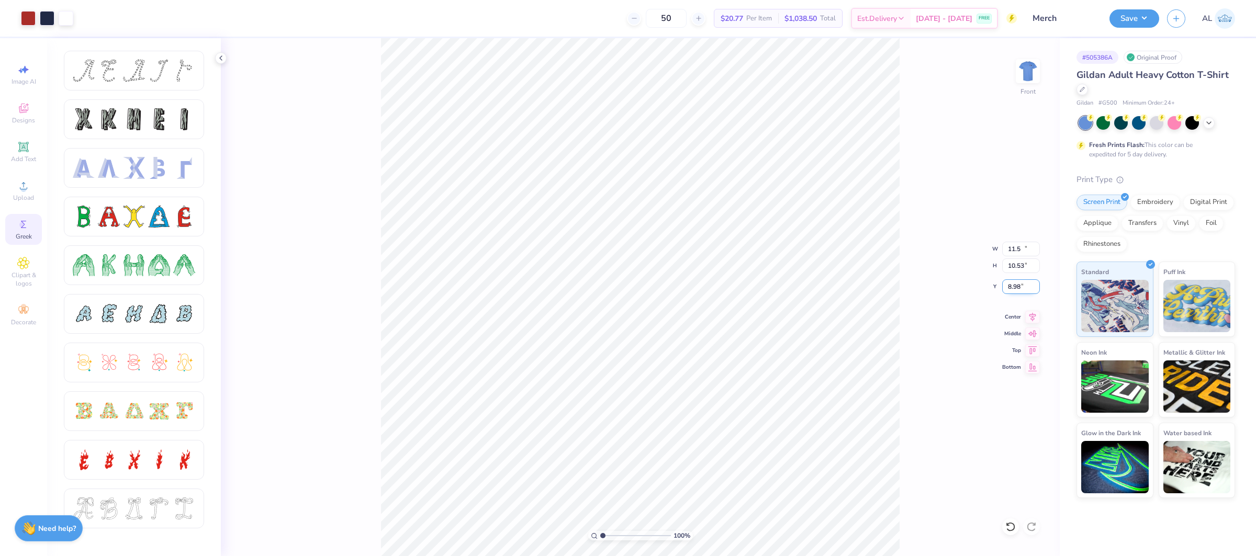
type input "10.96"
click at [1017, 285] on input "8.77" at bounding box center [1021, 287] width 38 height 15
type input "3.00"
drag, startPoint x: 1034, startPoint y: 314, endPoint x: 991, endPoint y: 303, distance: 43.7
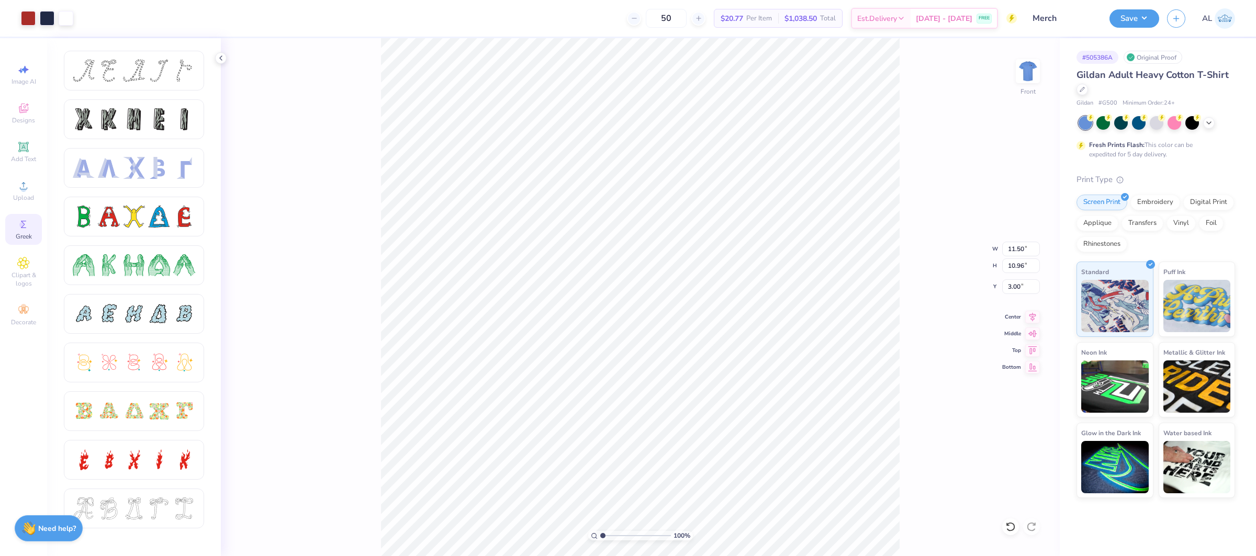
click at [1033, 314] on icon at bounding box center [1033, 317] width 7 height 9
click at [1031, 73] on img at bounding box center [1028, 71] width 42 height 42
click at [636, 534] on input "range" at bounding box center [635, 535] width 71 height 9
type input "1"
click at [568, 530] on div "100 %" at bounding box center [640, 297] width 519 height 519
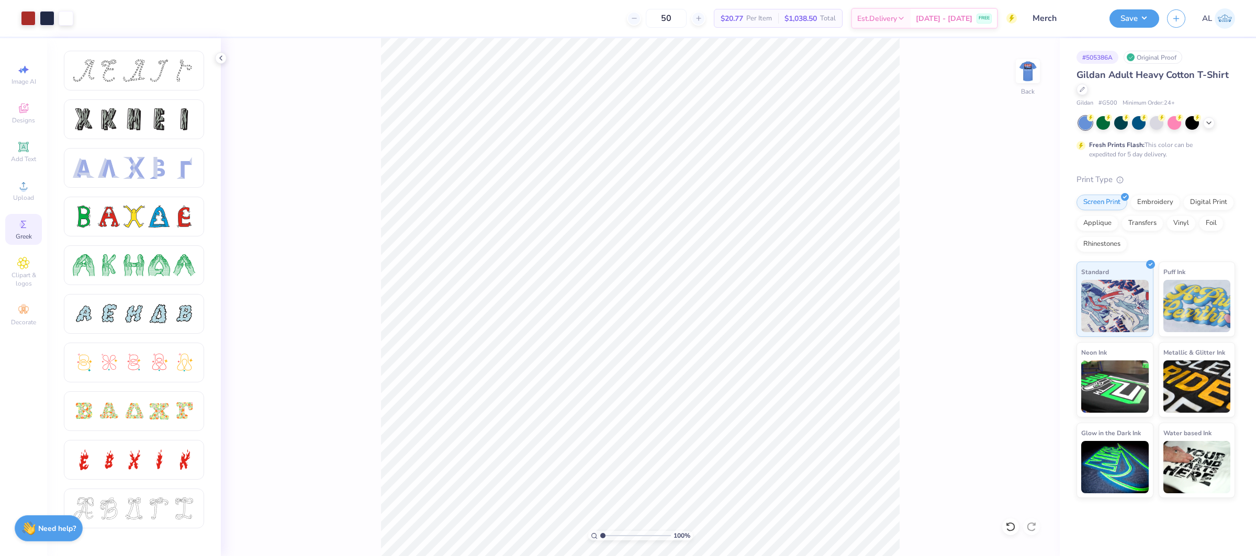
click at [1041, 71] on div "100 % Back" at bounding box center [640, 297] width 839 height 518
click at [1013, 77] on div "100 % Back" at bounding box center [640, 297] width 839 height 518
click at [1031, 70] on img at bounding box center [1028, 71] width 42 height 42
click at [1027, 314] on icon at bounding box center [1032, 315] width 15 height 13
click at [930, 398] on div "100 % Front W 11.50 11.50 " H 10.96 10.96 " Y 3.00 3.00 " Center Middle Top Bot…" at bounding box center [640, 297] width 839 height 518
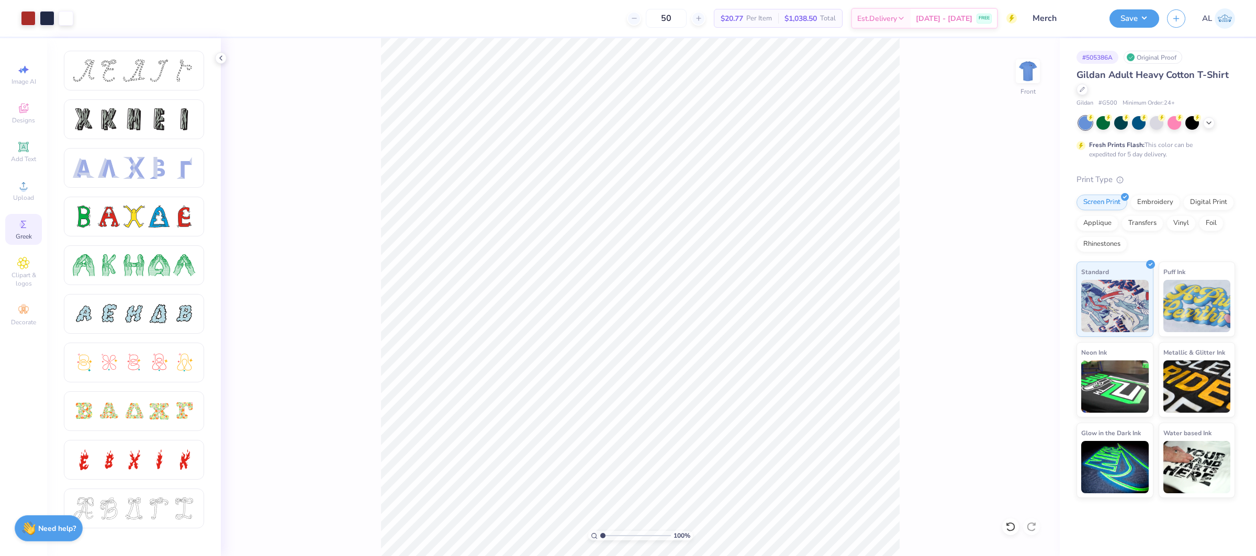
click at [499, 95] on div "100 % Front" at bounding box center [640, 297] width 839 height 518
click at [1033, 72] on img at bounding box center [1028, 71] width 42 height 42
click at [1108, 17] on div "Art colors 50 $20.77 Per Item $1,038.50 Total Est. Delivery [DATE] - [DATE] FRE…" at bounding box center [628, 18] width 1256 height 37
click at [1117, 16] on button "Save" at bounding box center [1135, 17] width 50 height 18
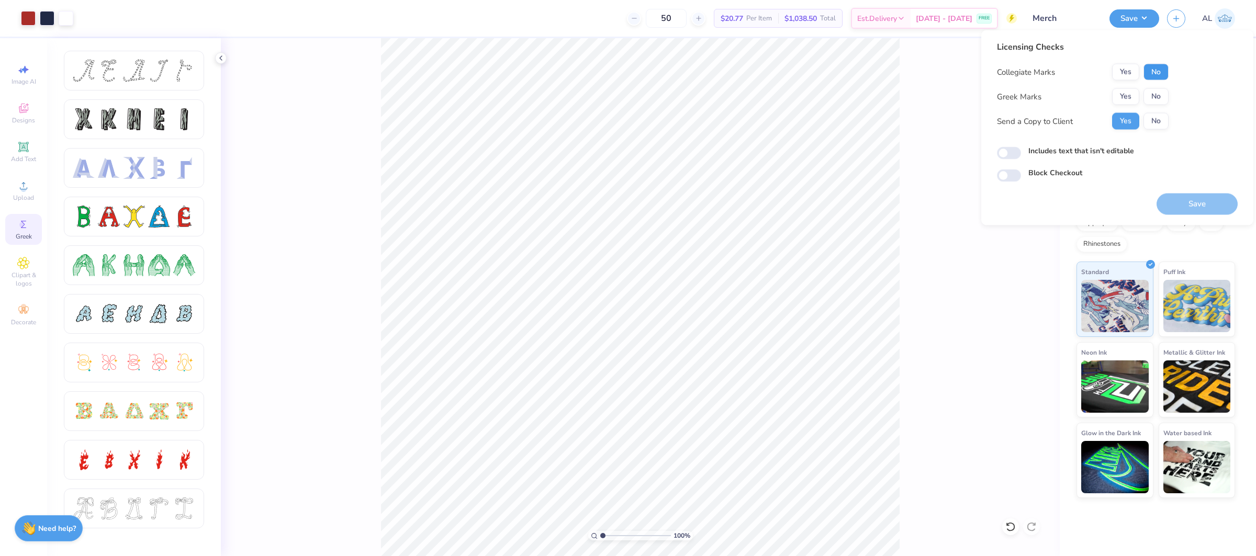
click at [1149, 67] on button "No" at bounding box center [1156, 72] width 25 height 17
click at [1127, 95] on button "Yes" at bounding box center [1125, 96] width 27 height 17
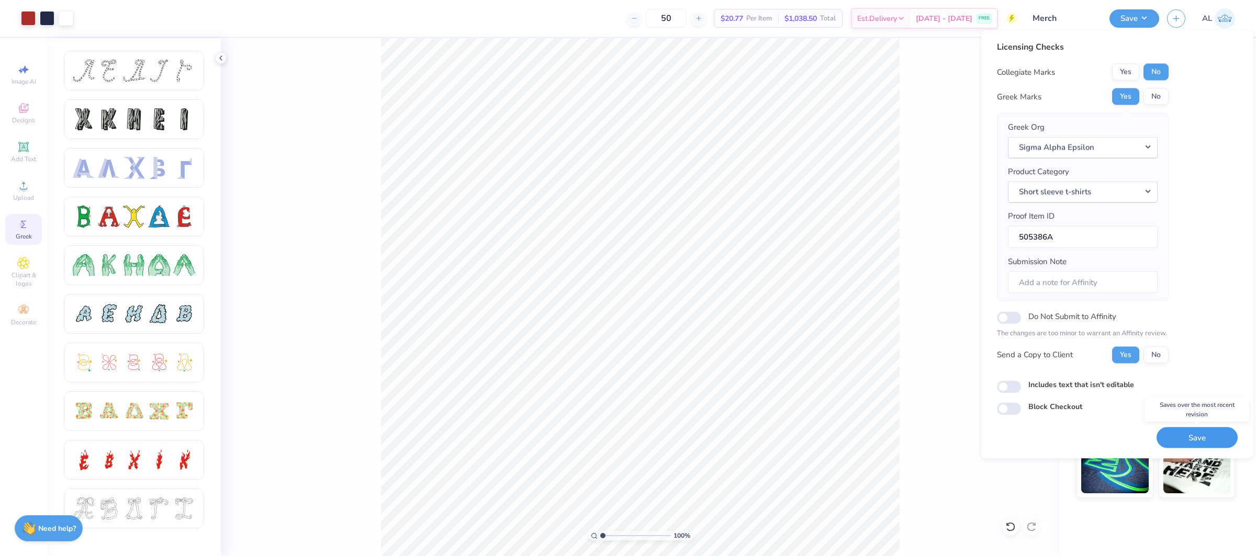
click at [1202, 432] on button "Save" at bounding box center [1197, 437] width 81 height 21
